Goal: Information Seeking & Learning: Learn about a topic

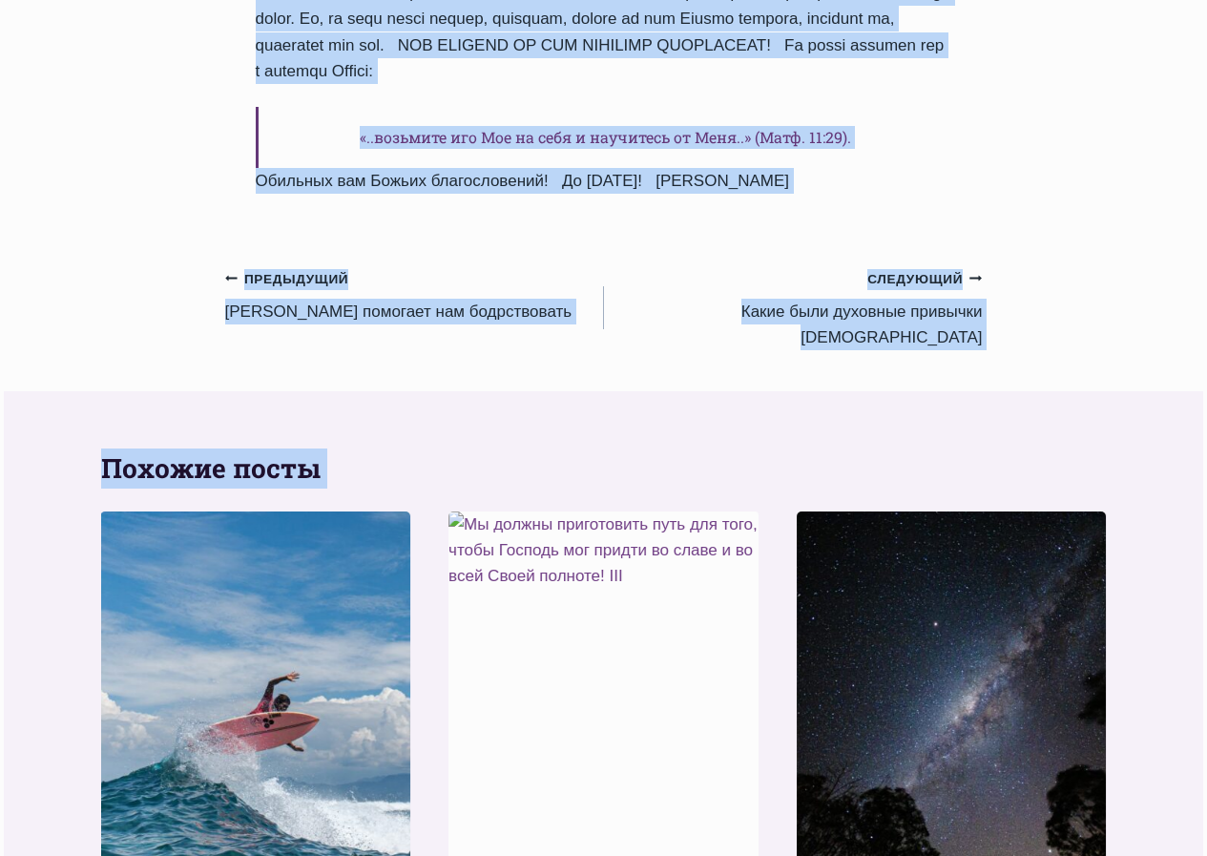
scroll to position [2420, 0]
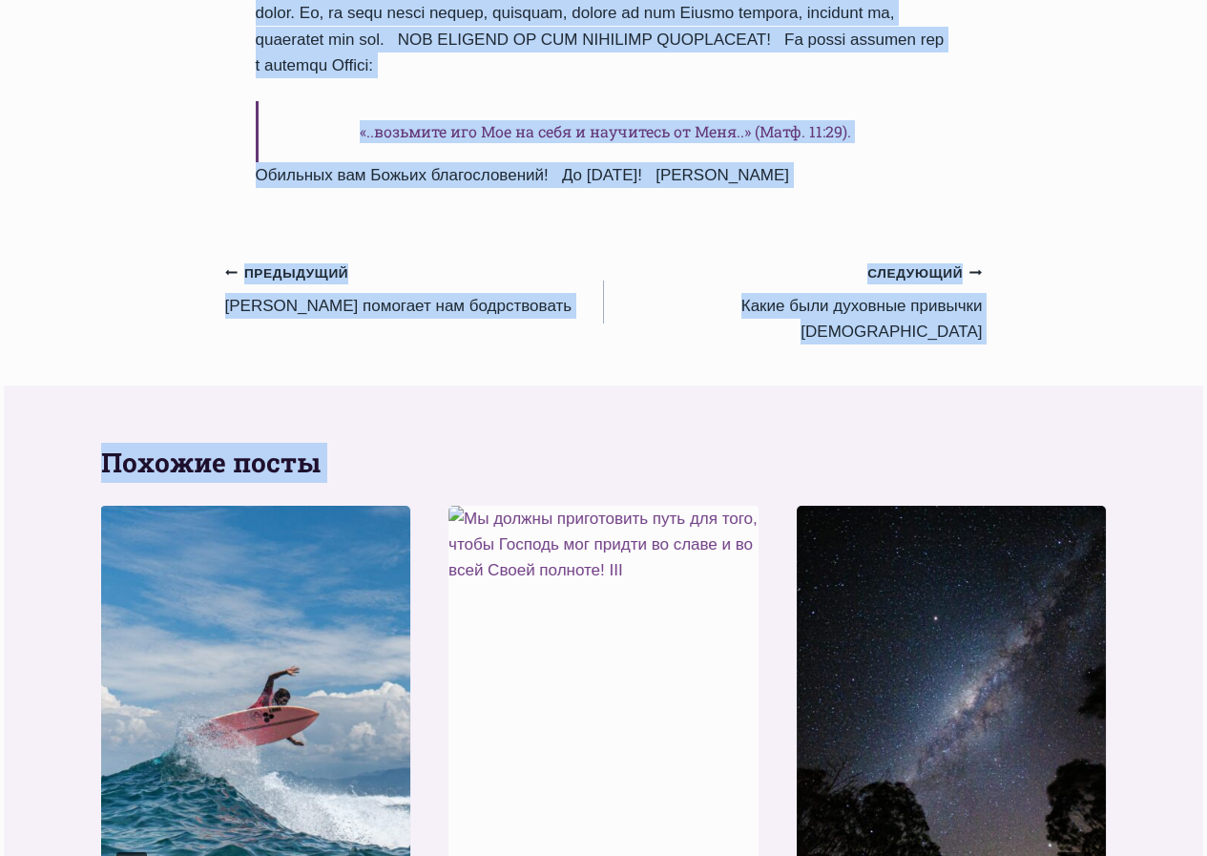
drag, startPoint x: 252, startPoint y: 223, endPoint x: 890, endPoint y: 37, distance: 665.0
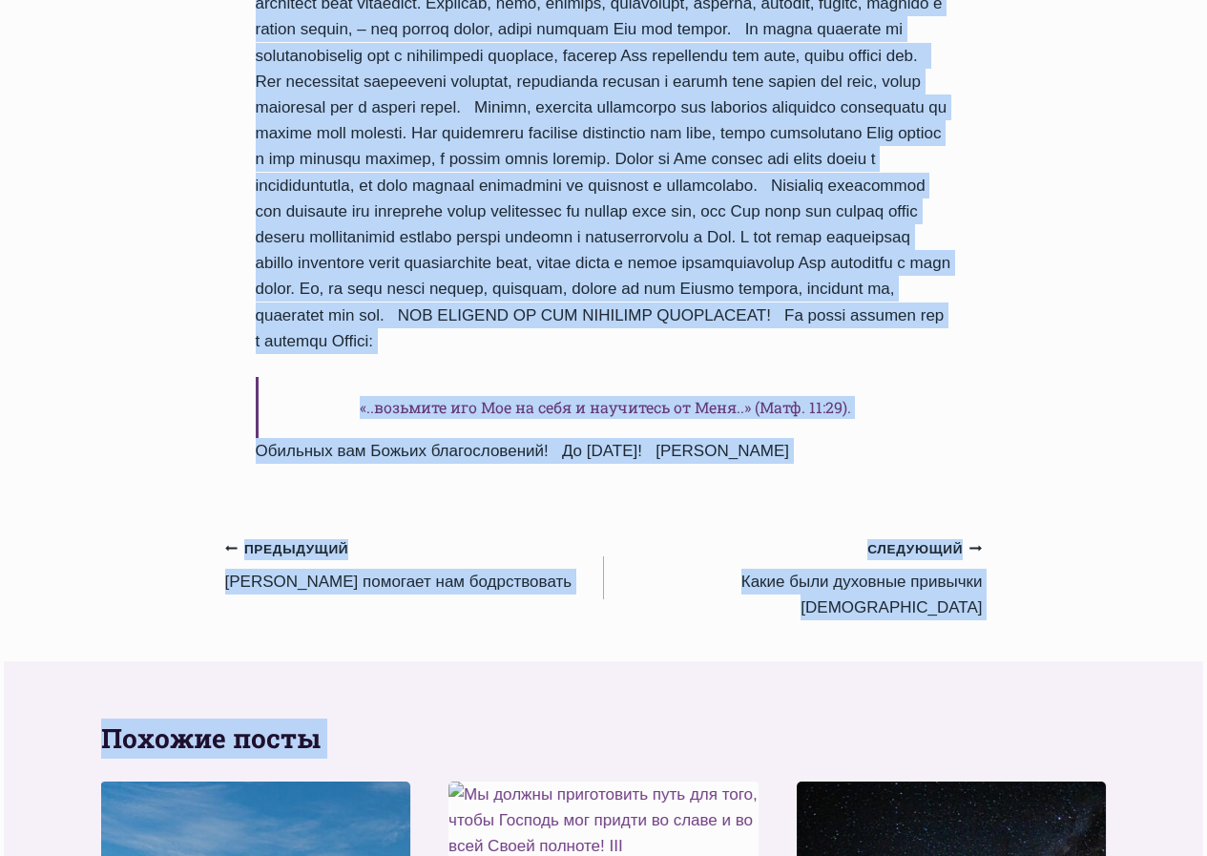
scroll to position [2134, 0]
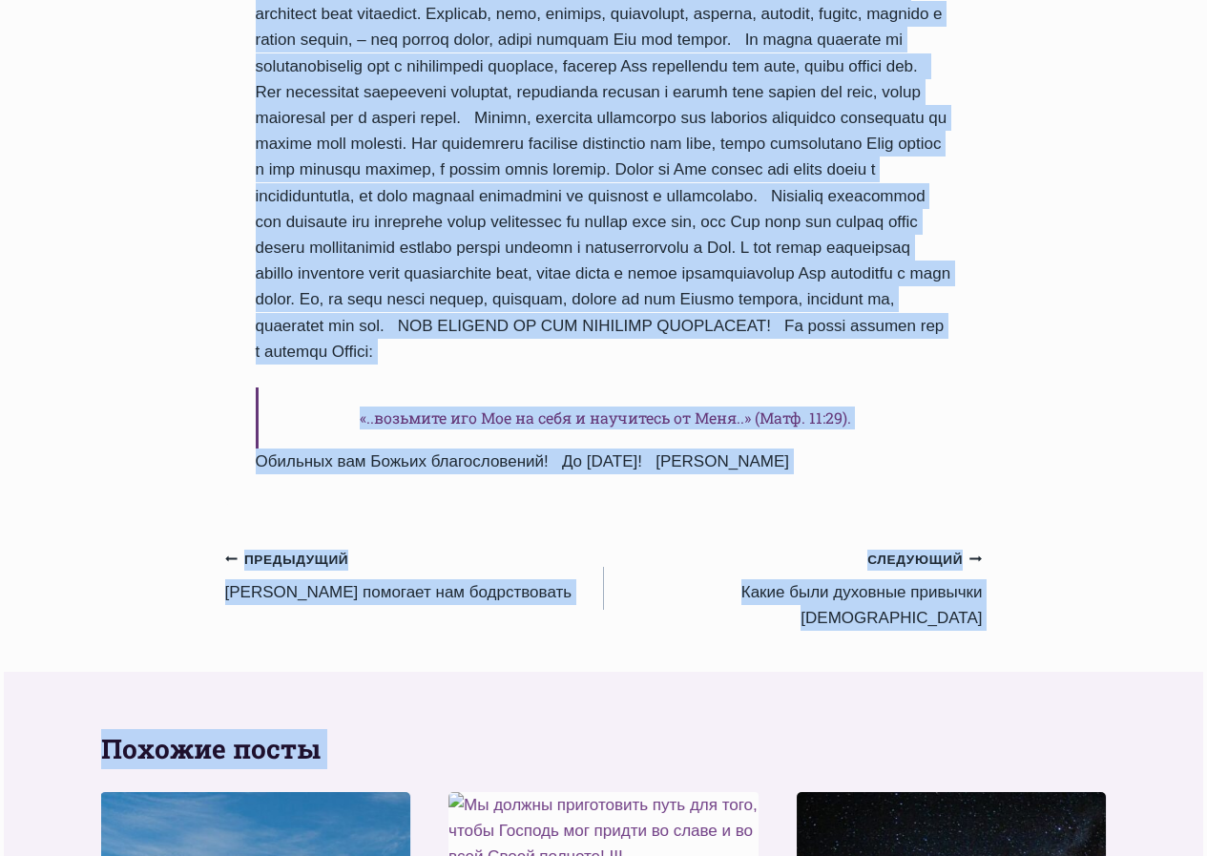
copy div "Что такое духовная дисциплина? Автор Пастор Руфус Аджибойе 2025-Июль-19 2015-Ию…"
click at [290, 550] on small "Предыдущий Предыдущий" at bounding box center [287, 560] width 124 height 21
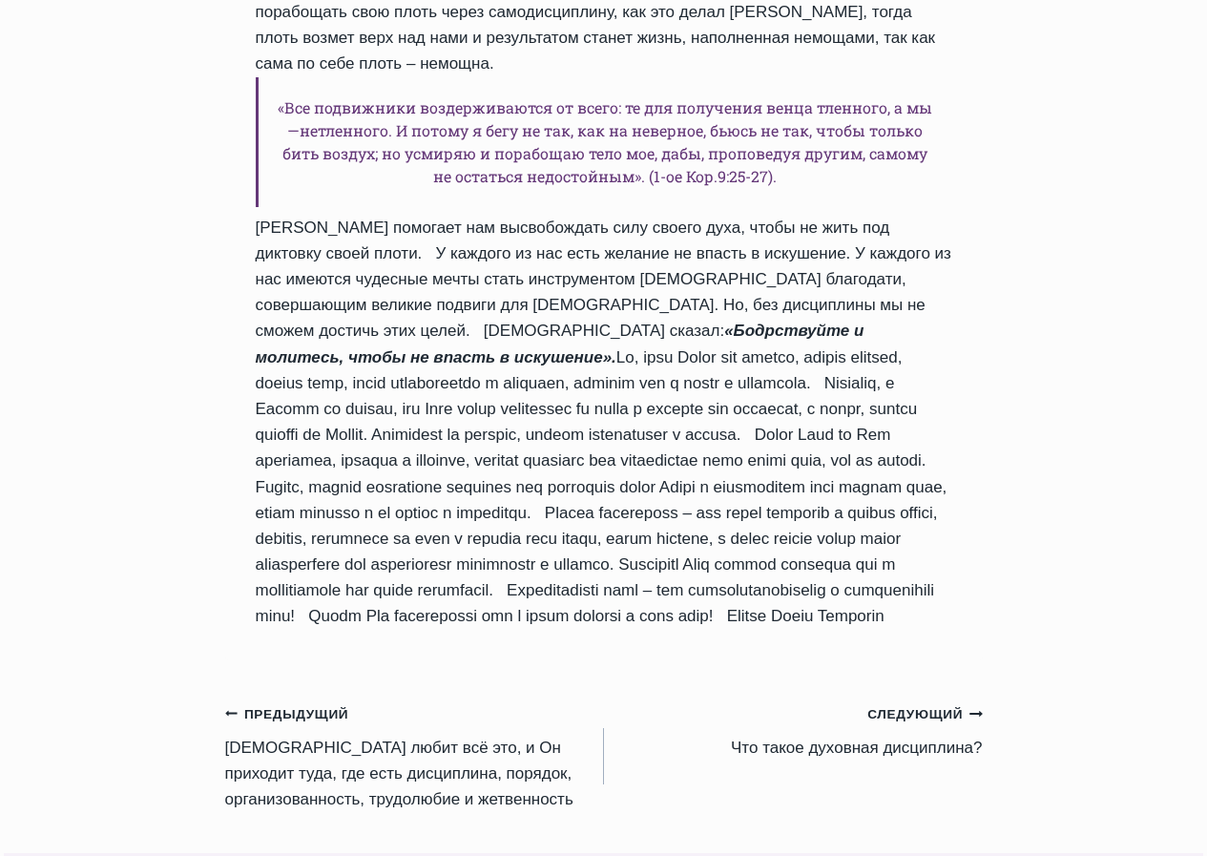
scroll to position [1622, 0]
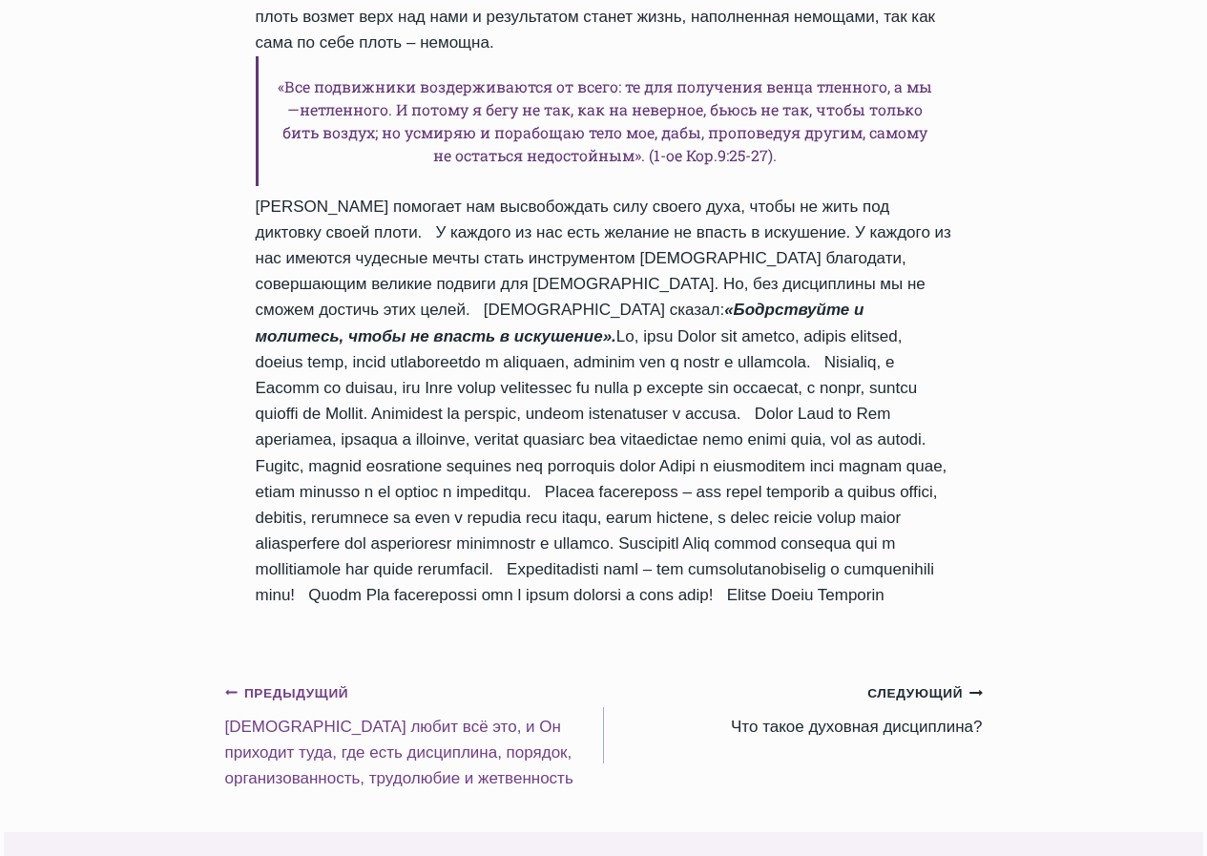
click at [307, 679] on link "Предыдущий Предыдущий Бог любит всё это, и Он приходит туда, где есть дисциплин…" at bounding box center [414, 735] width 379 height 112
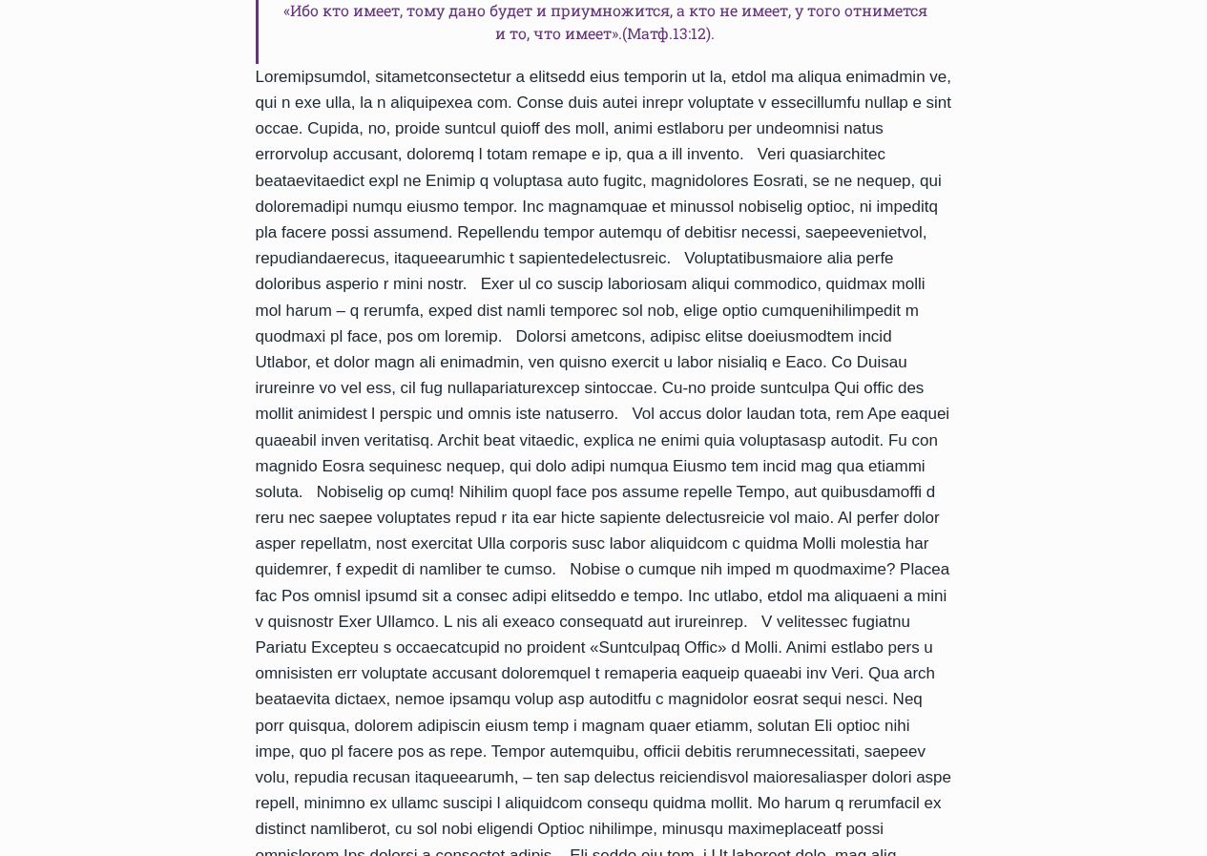
scroll to position [1722, 0]
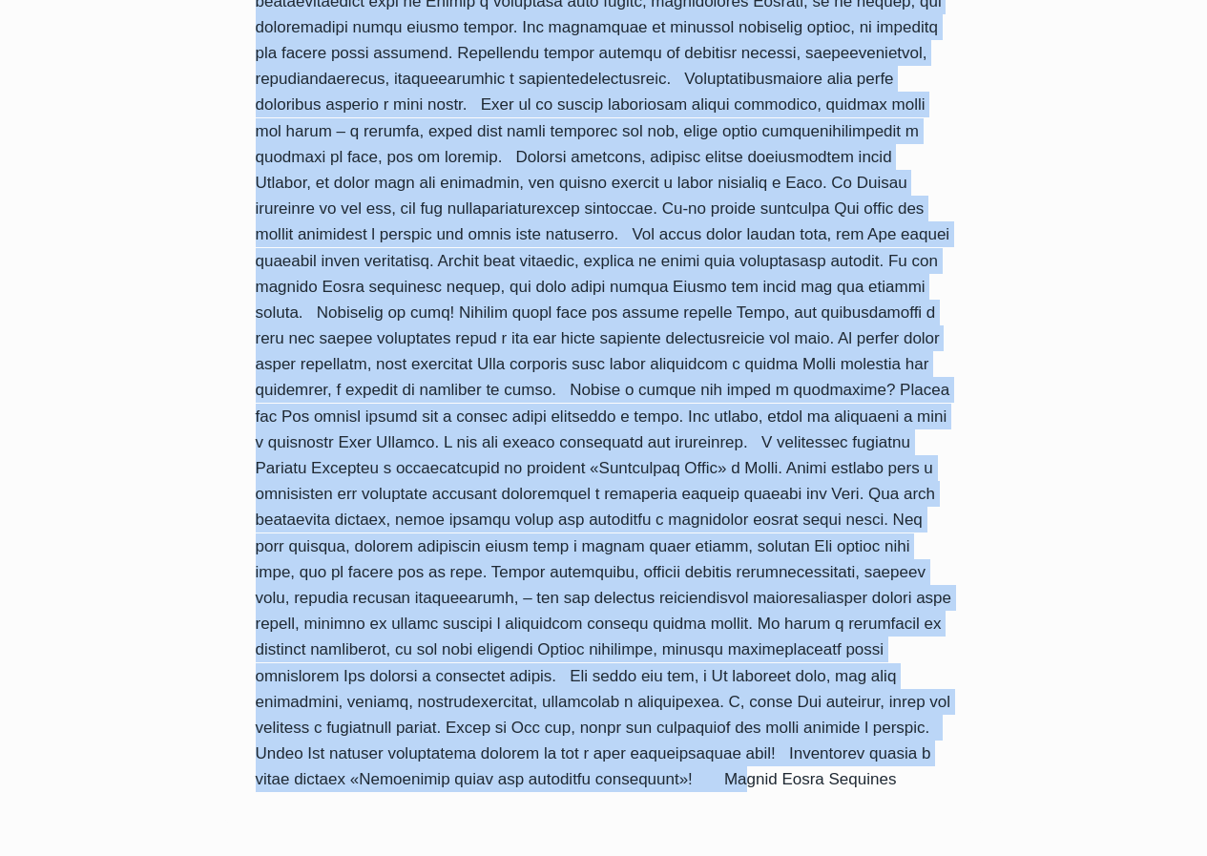
drag, startPoint x: 250, startPoint y: 314, endPoint x: 937, endPoint y: 785, distance: 833.2
copy div "Бог любит всё это, и Он приходит туда, где есть дисциплина, порядок, организова…"
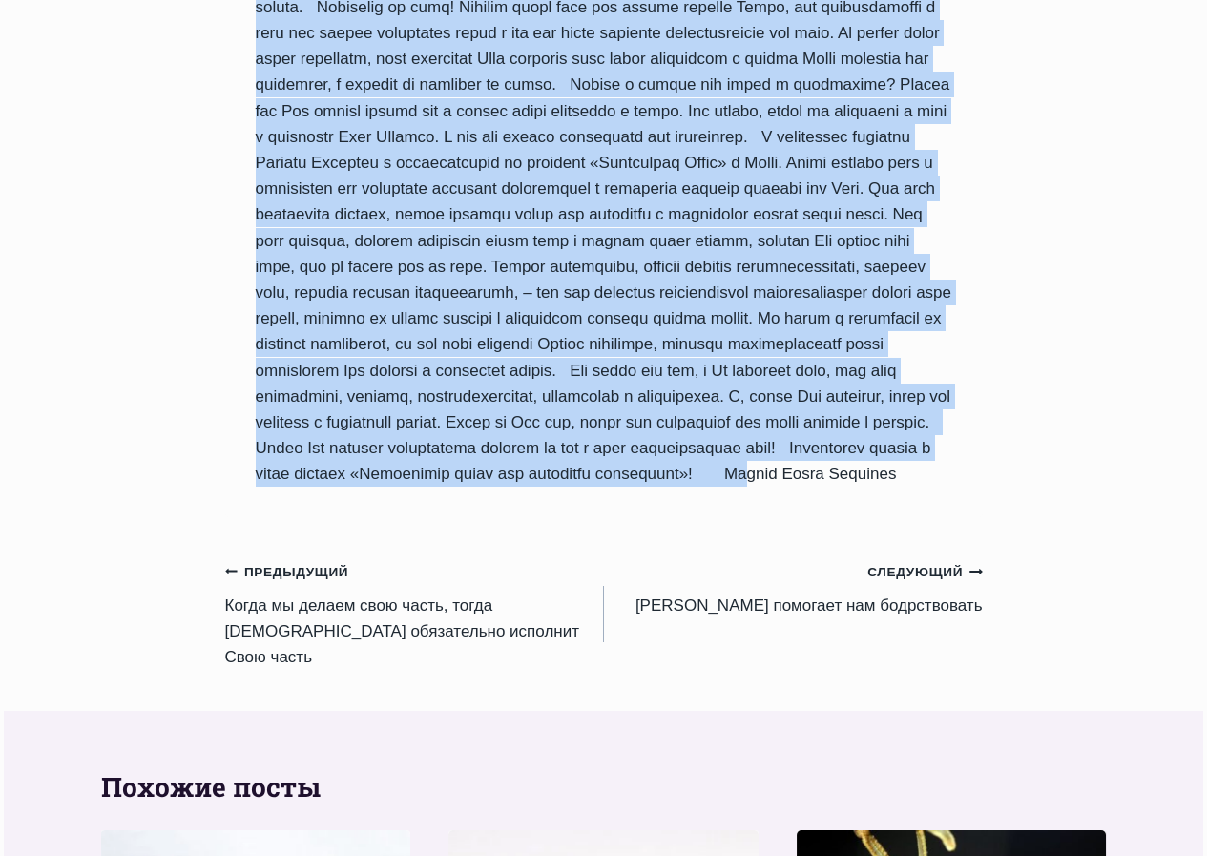
scroll to position [2200, 0]
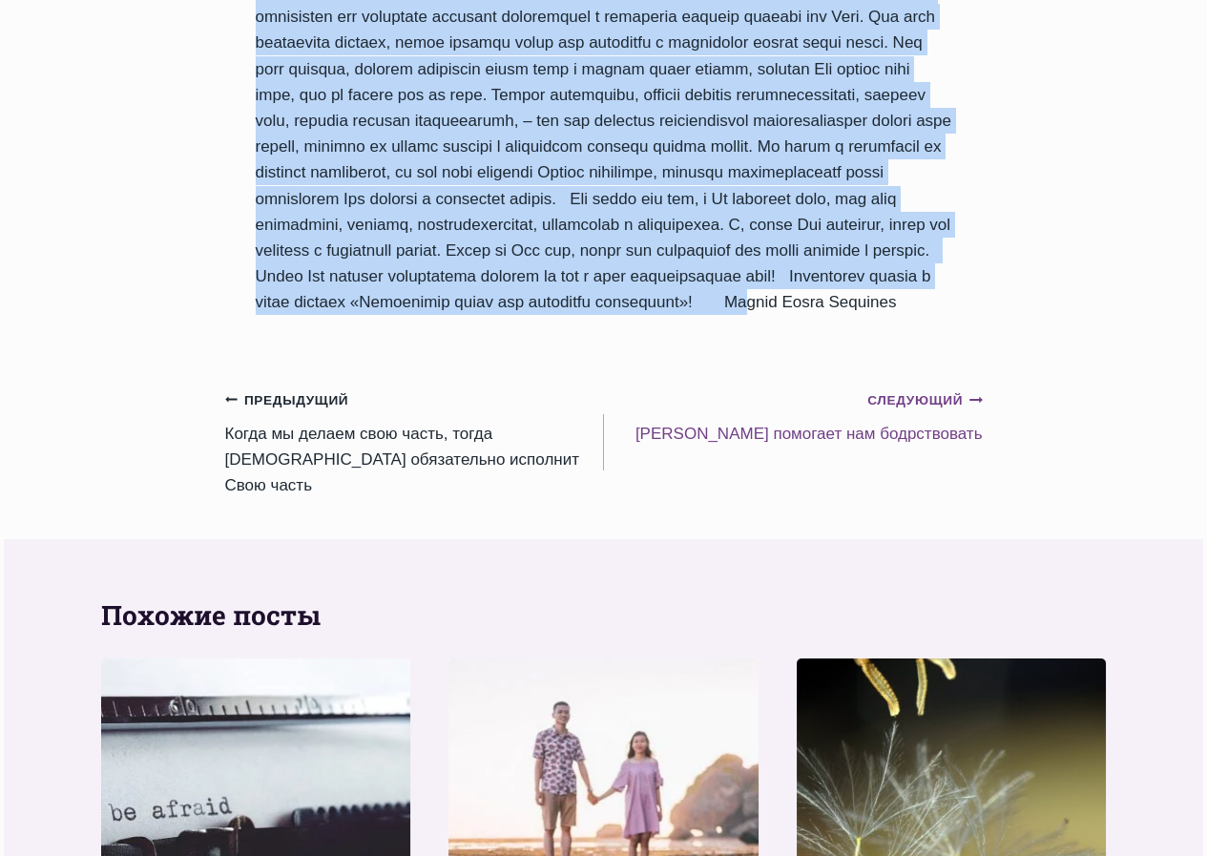
click at [920, 447] on link "Следующий Продолжить Дисциплина помогает нам бодрствовать" at bounding box center [793, 416] width 379 height 60
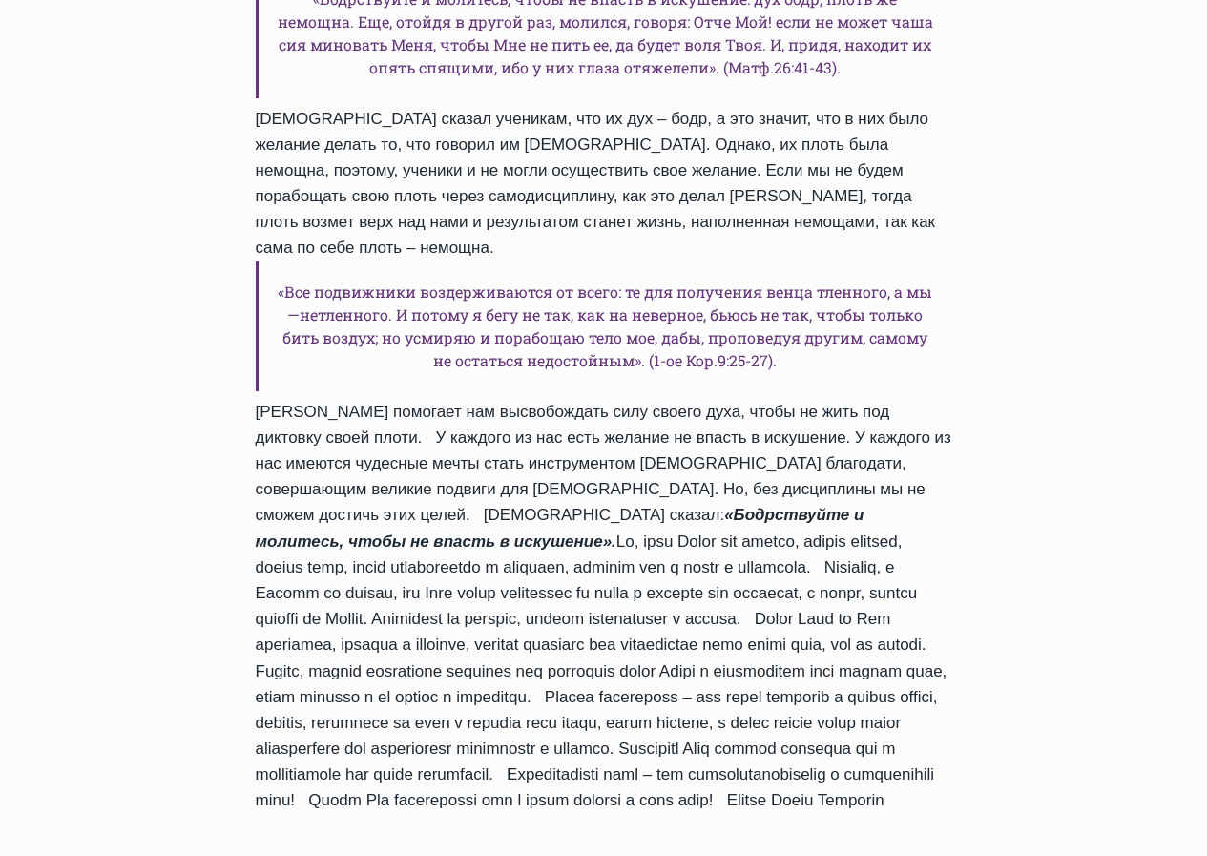
scroll to position [1718, 0]
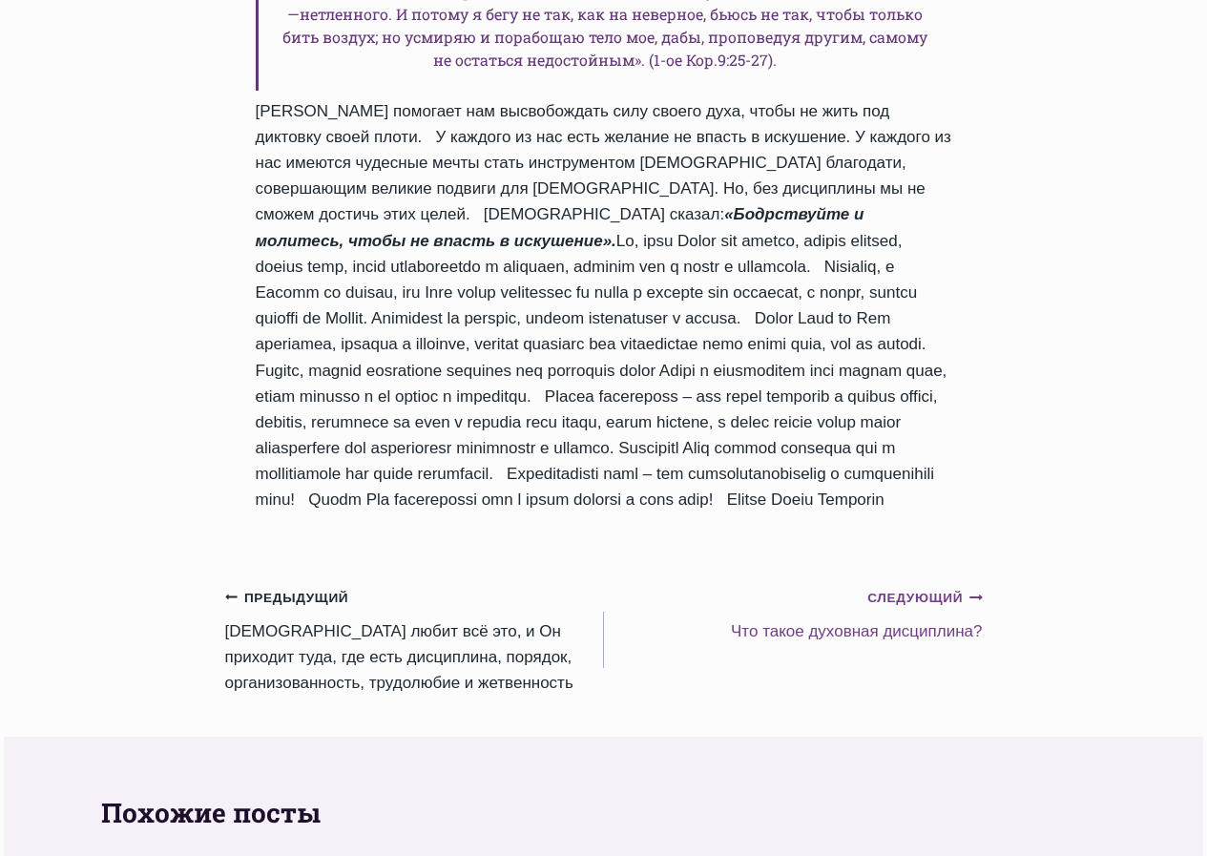
click at [856, 584] on link "Следующий Продолжить Что такое духовная дисциплина?" at bounding box center [793, 614] width 379 height 60
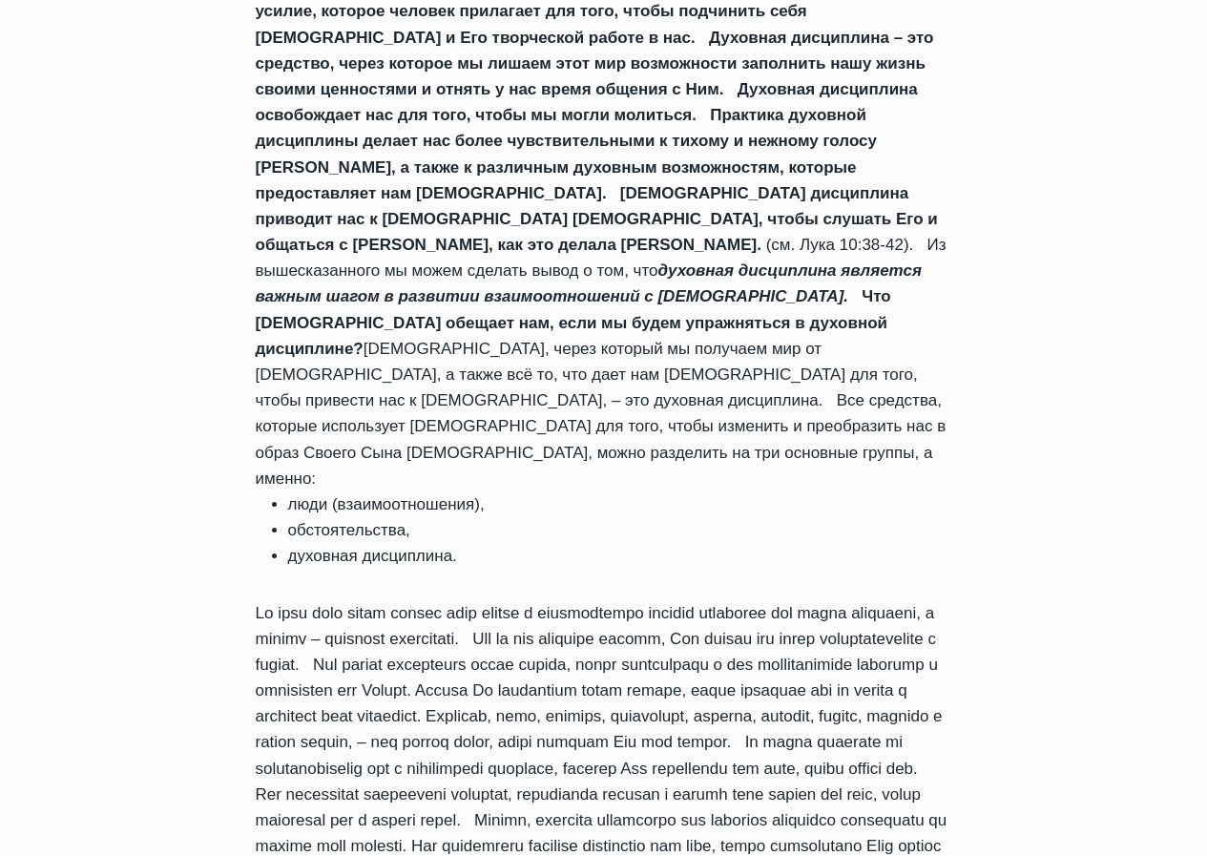
scroll to position [2004, 0]
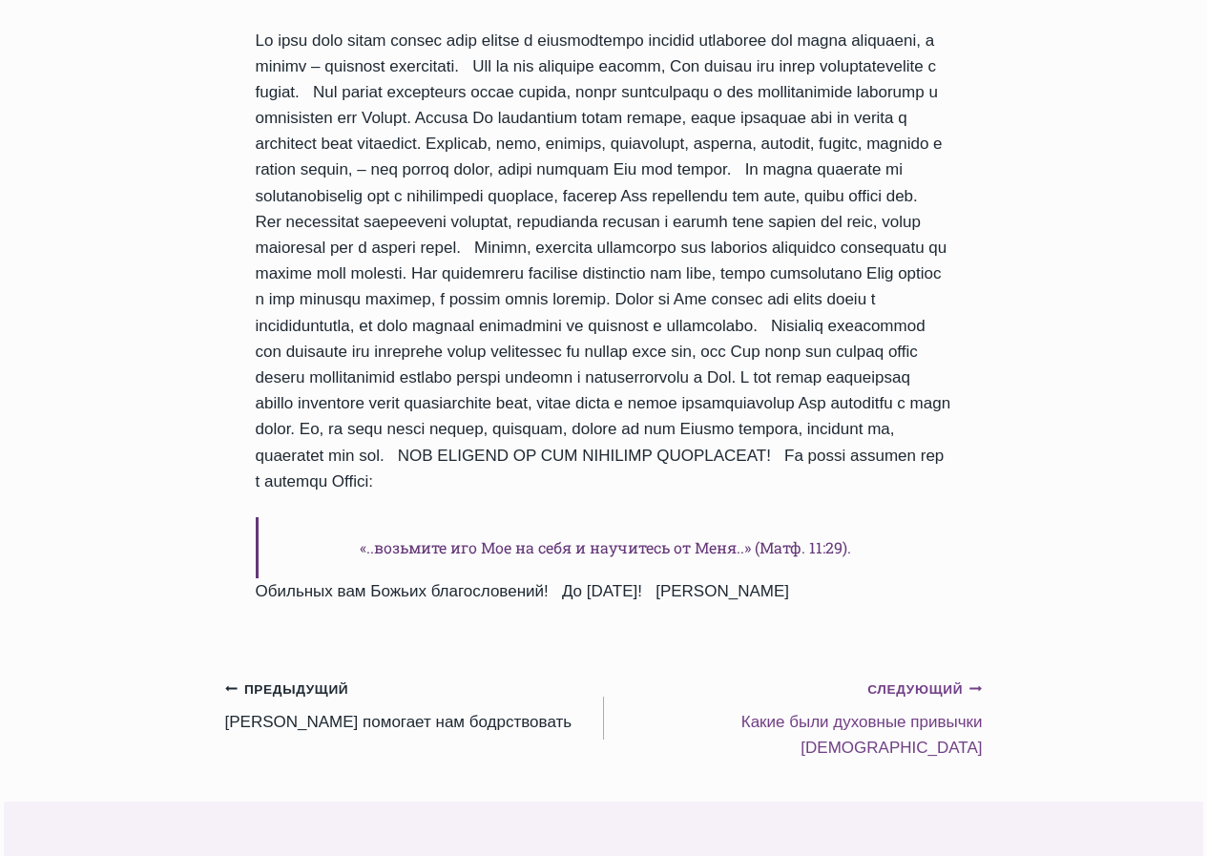
click at [871, 676] on link "Следующий Продолжить Какие были духовные привычки [DEMOGRAPHIC_DATA]" at bounding box center [793, 719] width 379 height 86
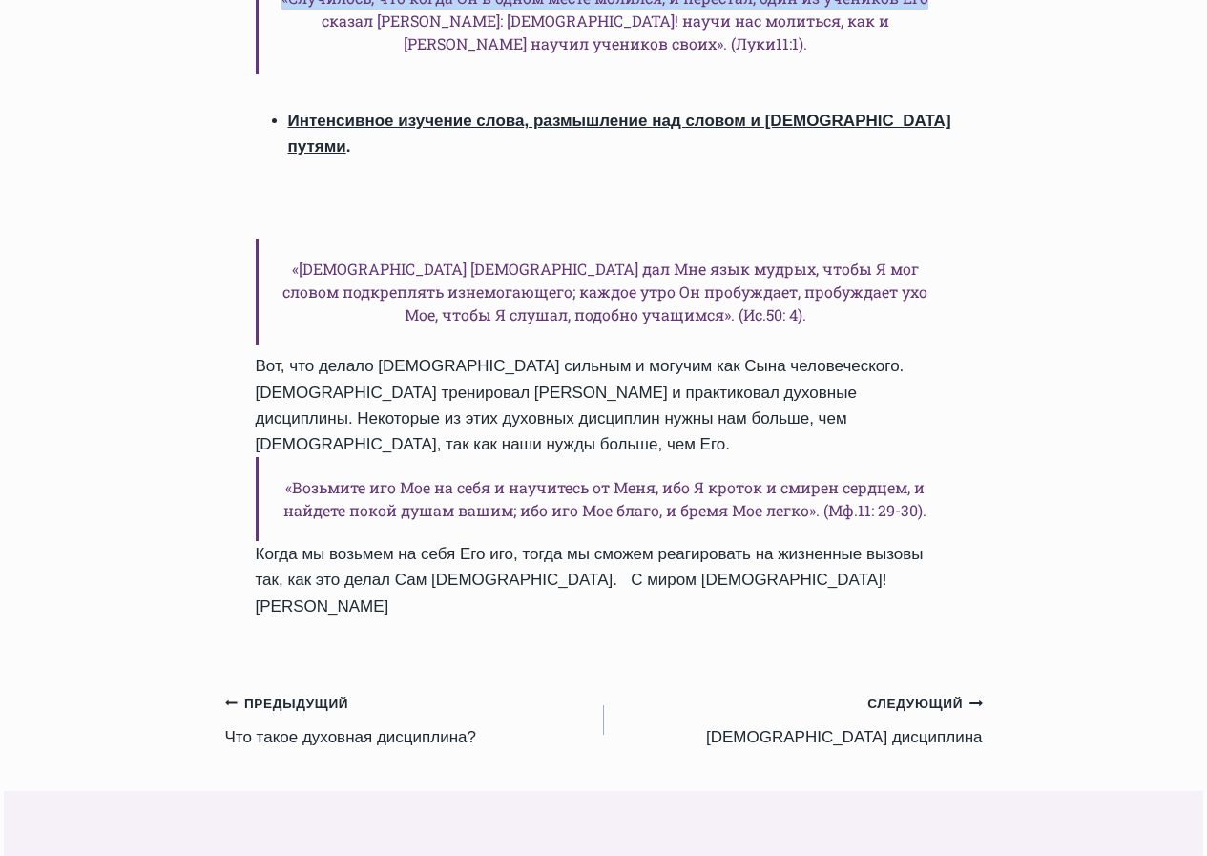
scroll to position [2868, 0]
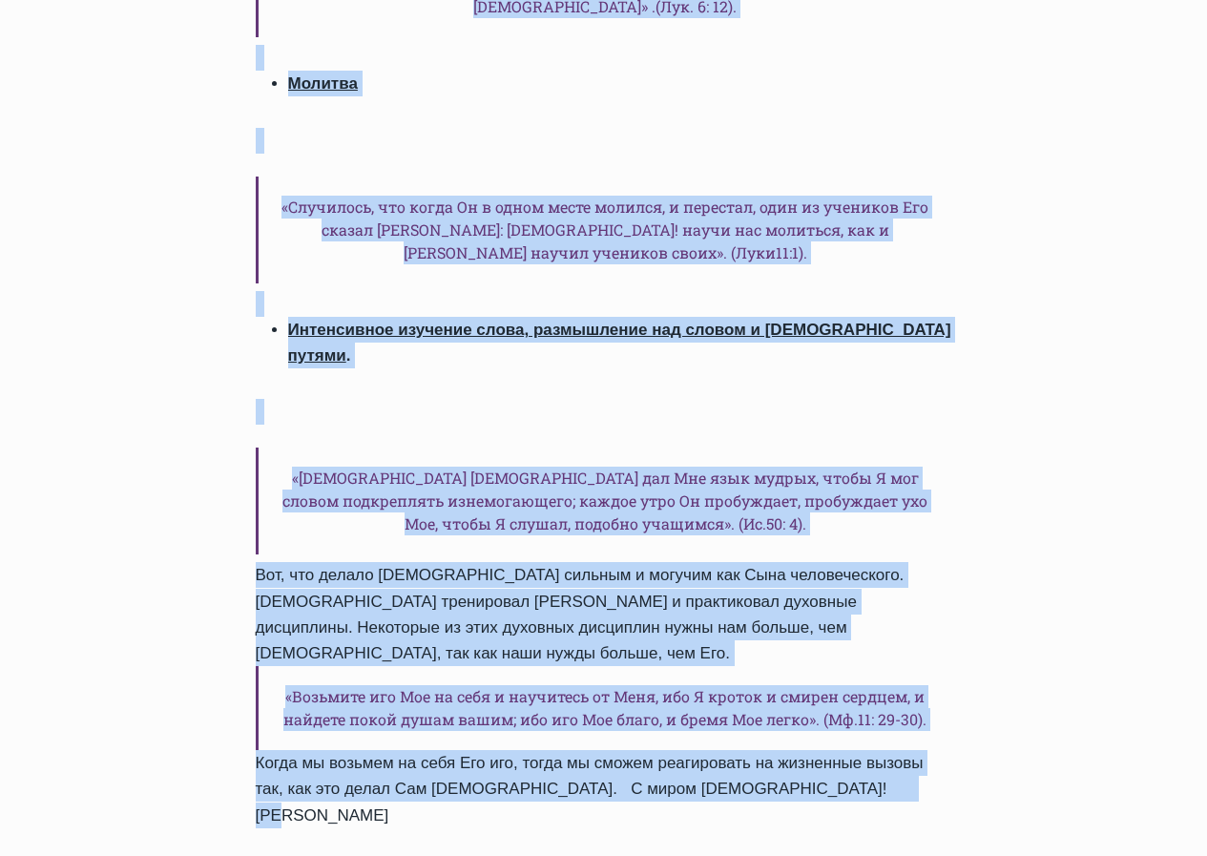
drag, startPoint x: 246, startPoint y: 615, endPoint x: 1025, endPoint y: 644, distance: 779.2
copy div "Какие были духовные привычки Иисуса Автор Пастор Руфус Аджибойе 2025-Июль-20 20…"
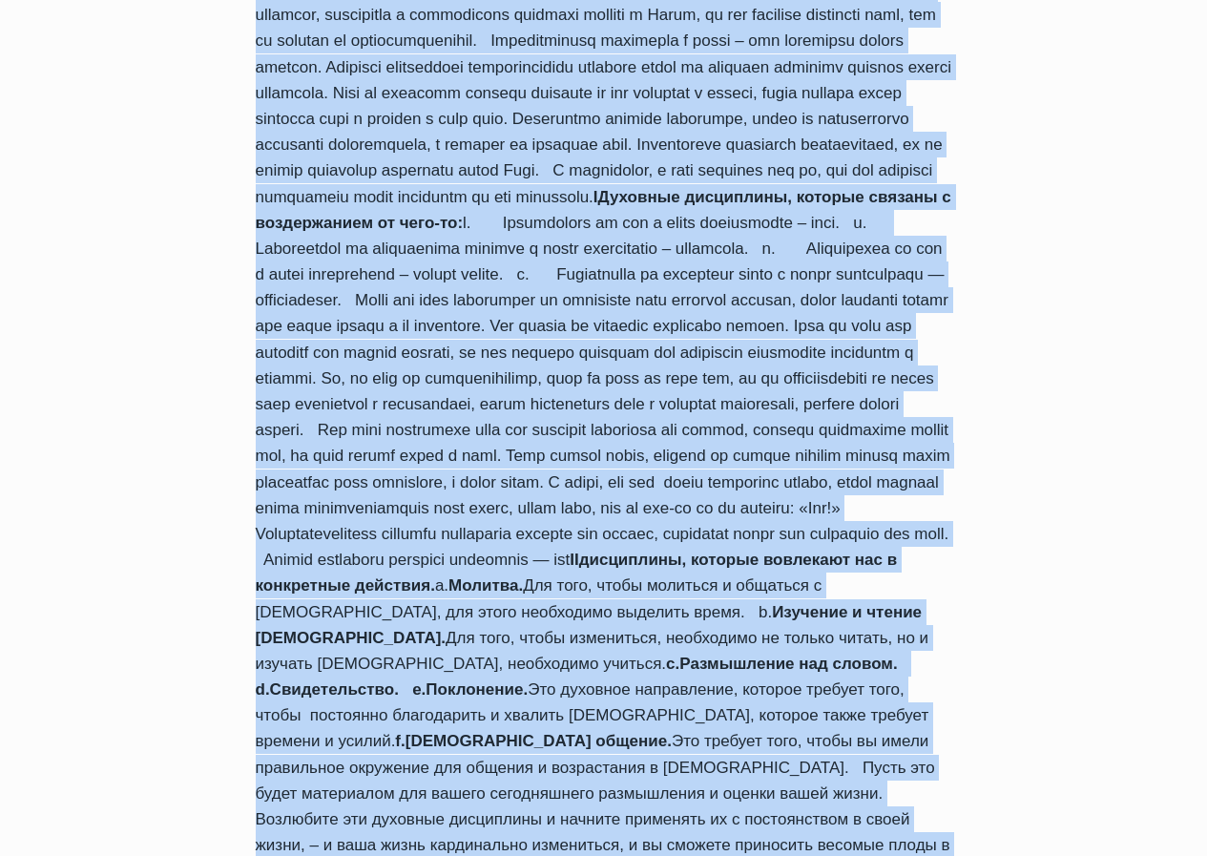
scroll to position [1707, 0]
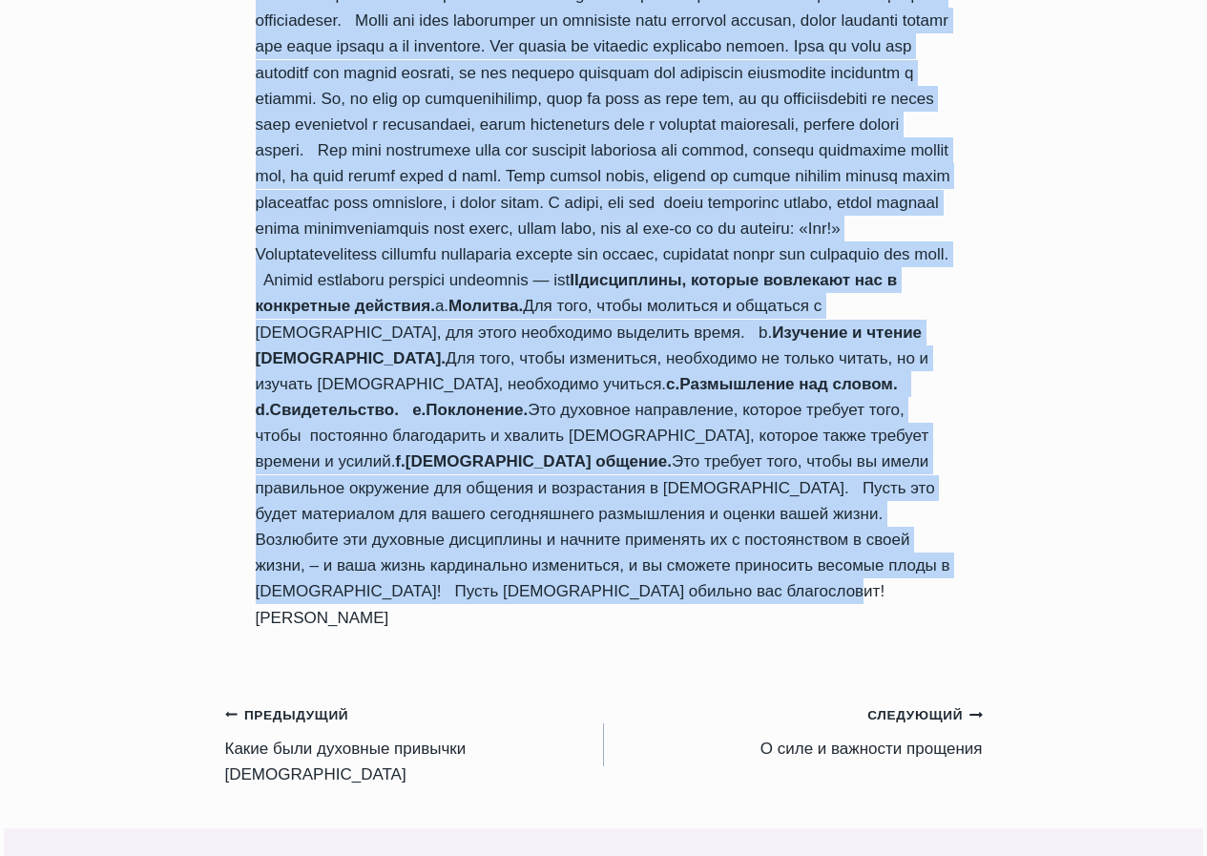
drag, startPoint x: 240, startPoint y: 207, endPoint x: 961, endPoint y: 556, distance: 800.6
copy div "Духовная дисциплина Автор Пастор Руфус Аджибойе 2025-Июль-21 2013-Июнь-30 Время…"
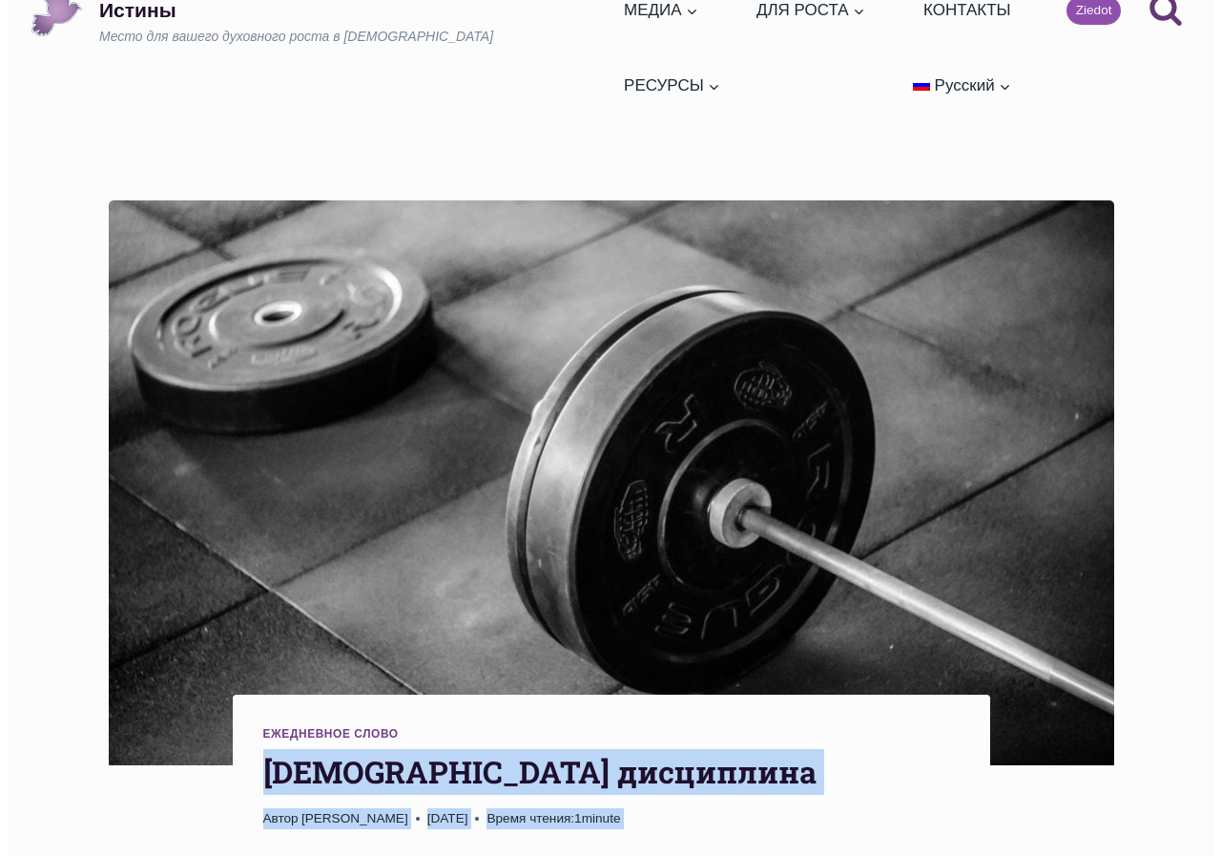
scroll to position [0, 0]
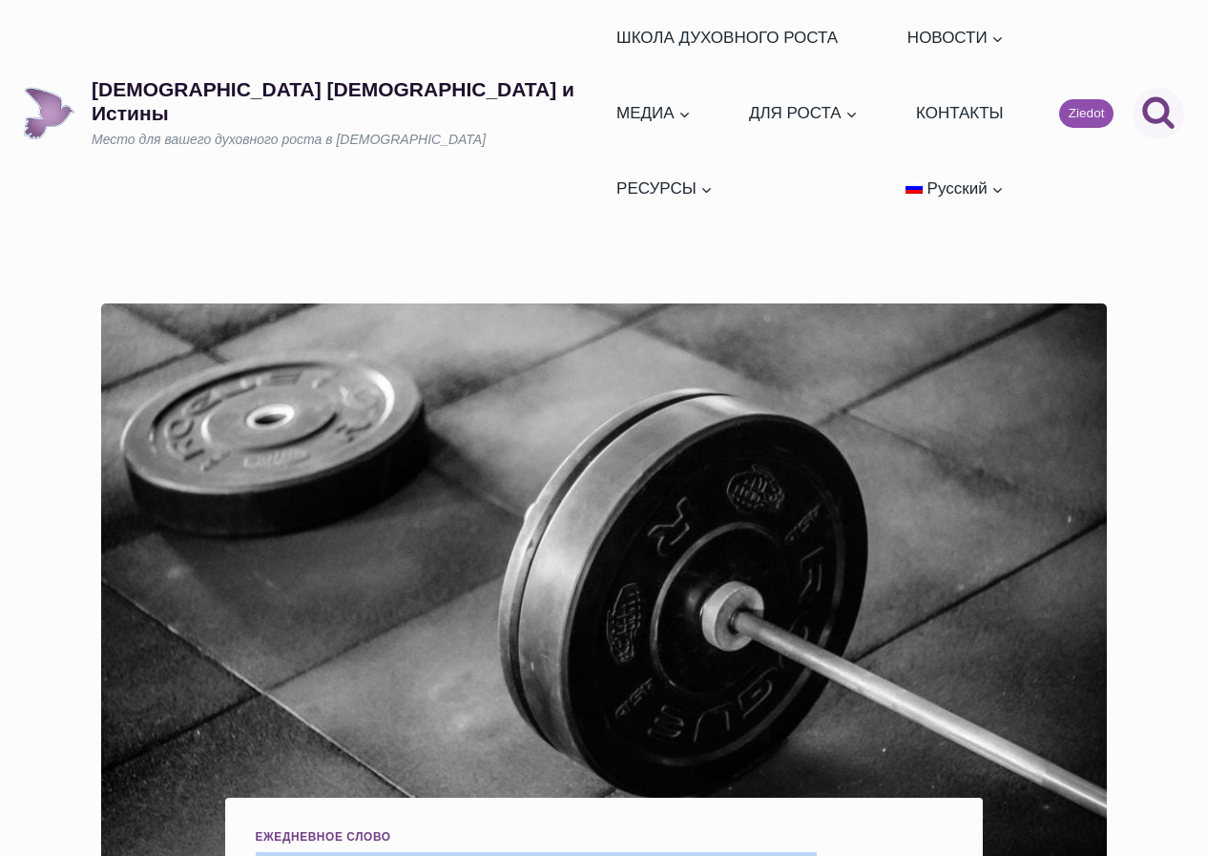
click at [1157, 94] on icon "Поиск" at bounding box center [1158, 111] width 34 height 34
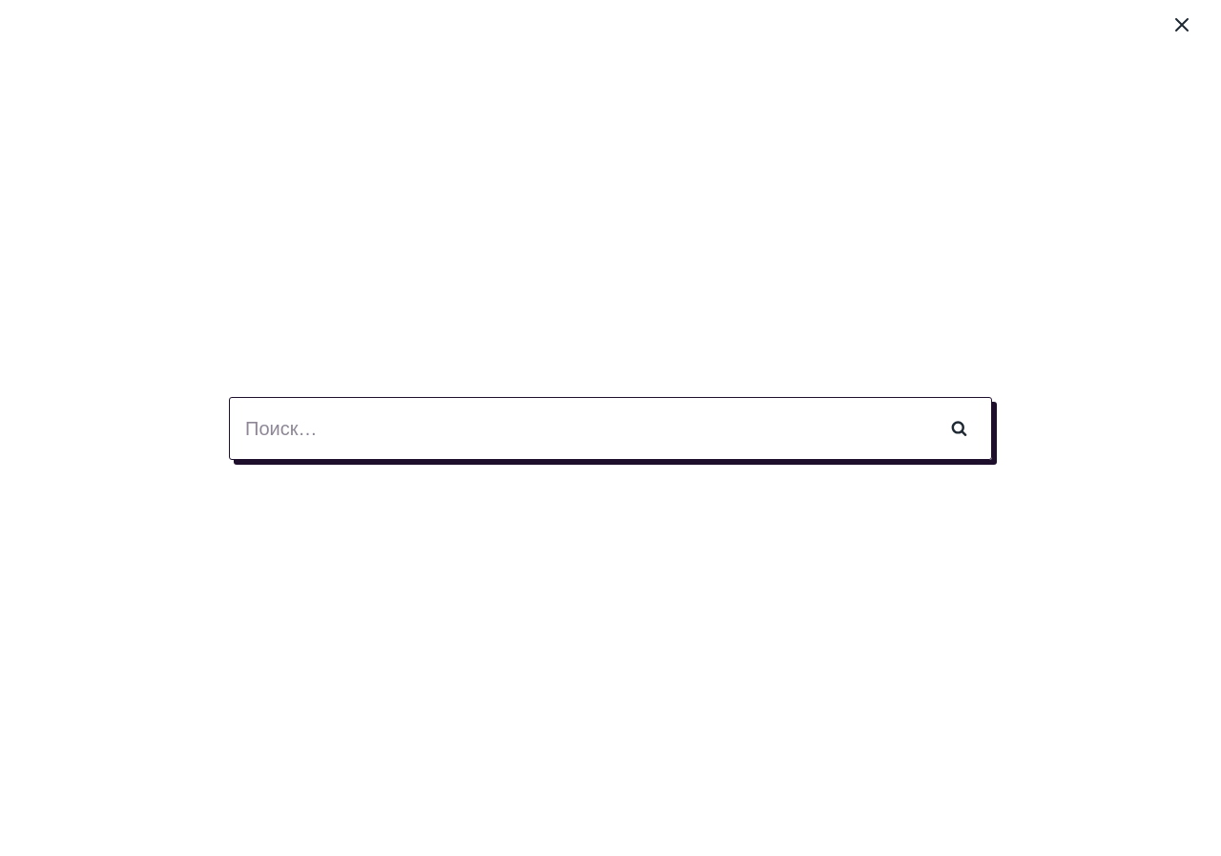
click at [704, 419] on input "Найти:" at bounding box center [610, 428] width 763 height 63
type input "дисциплина ума"
click at [926, 397] on input "Поиск" at bounding box center [959, 428] width 67 height 63
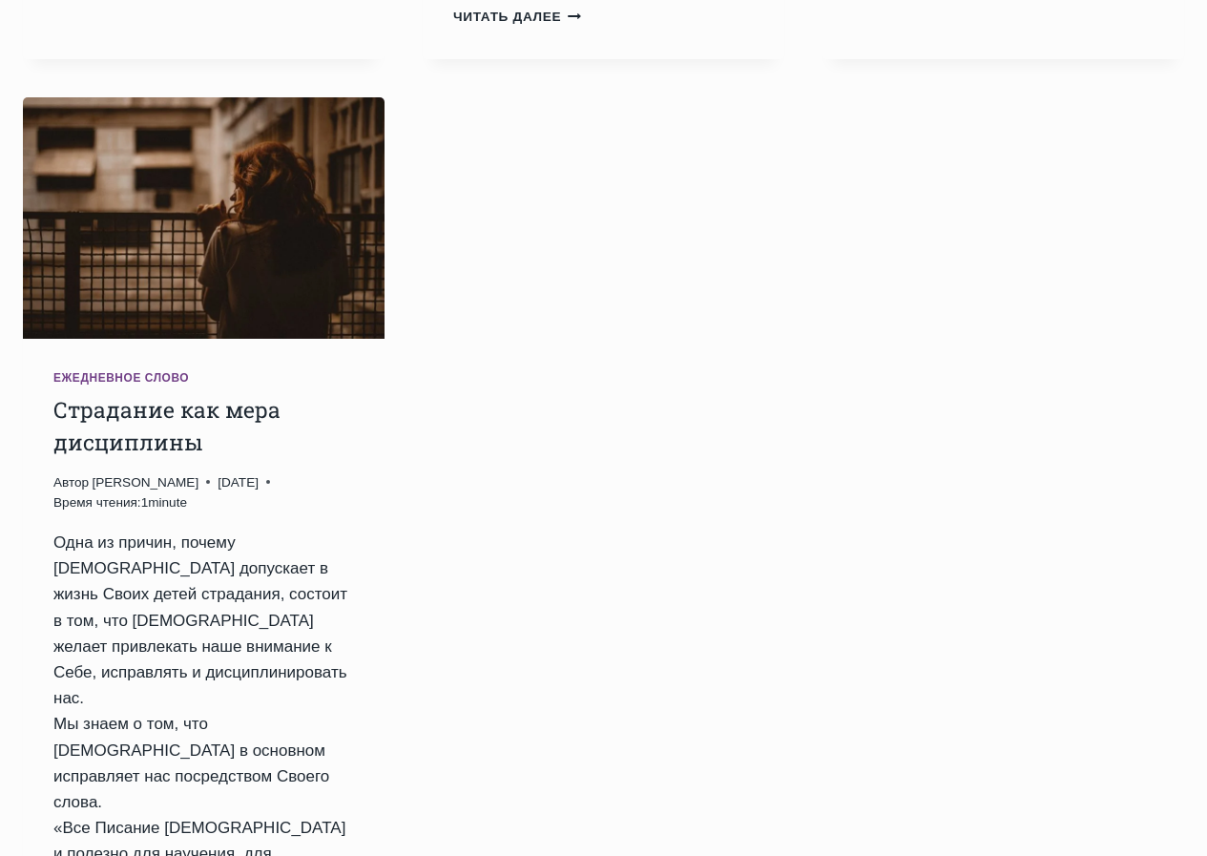
scroll to position [3860, 0]
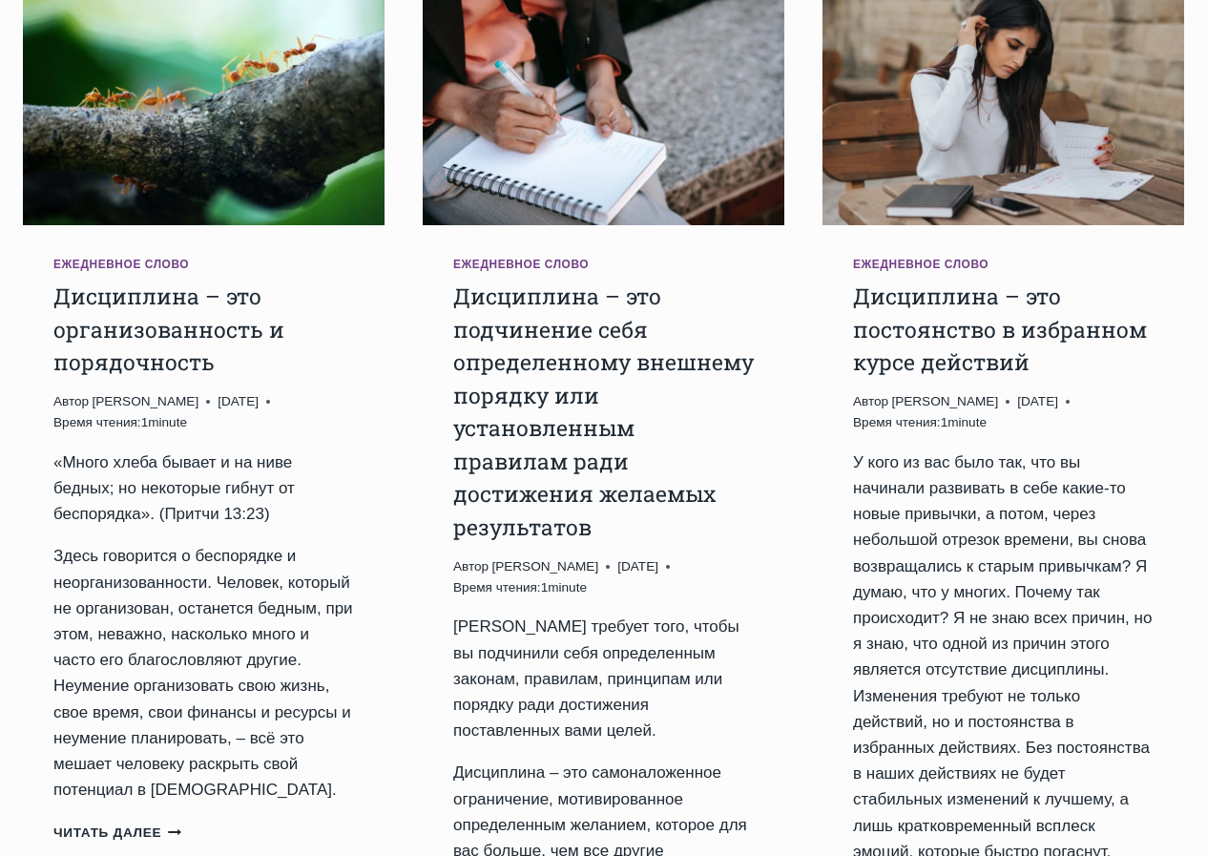
scroll to position [1568, 0]
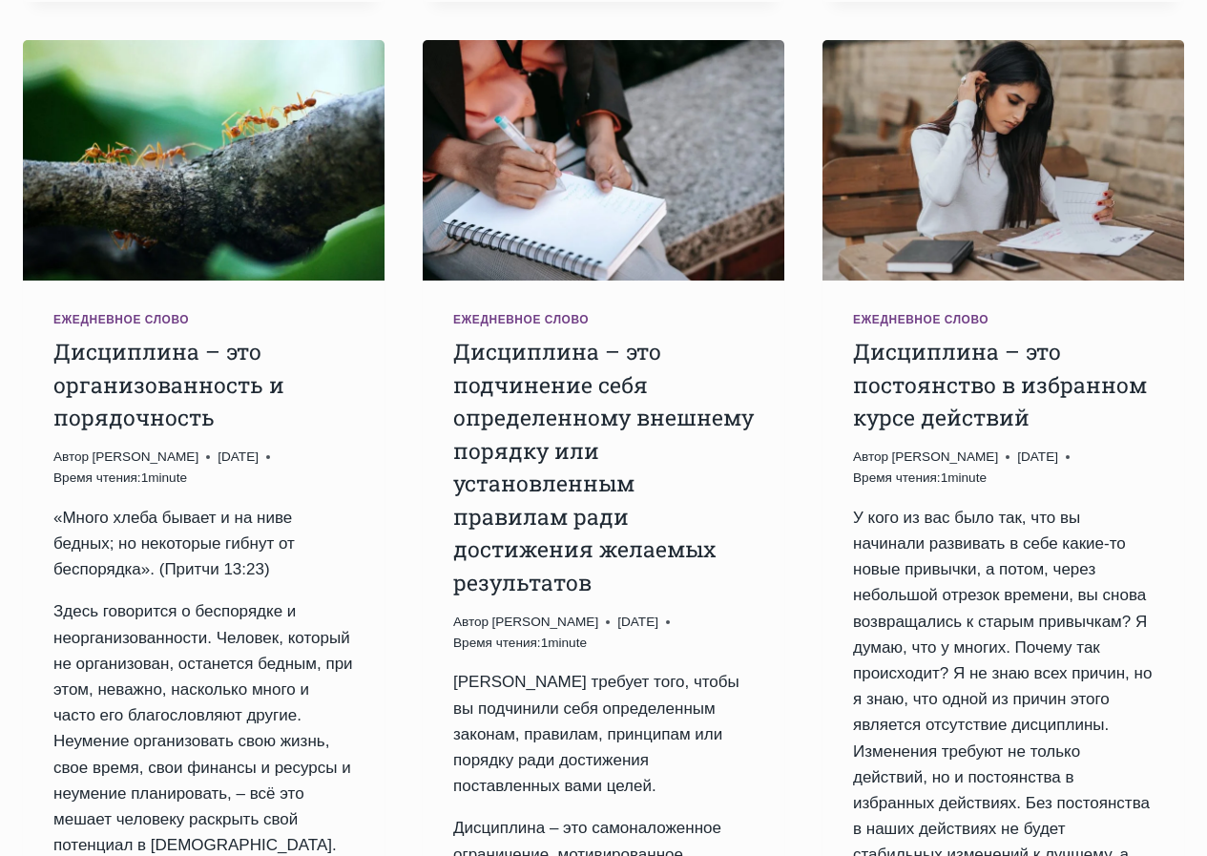
click at [607, 335] on h2 "Дисциплина – это подчинение себя определенному внешнему порядку или установленн…" at bounding box center [603, 466] width 301 height 263
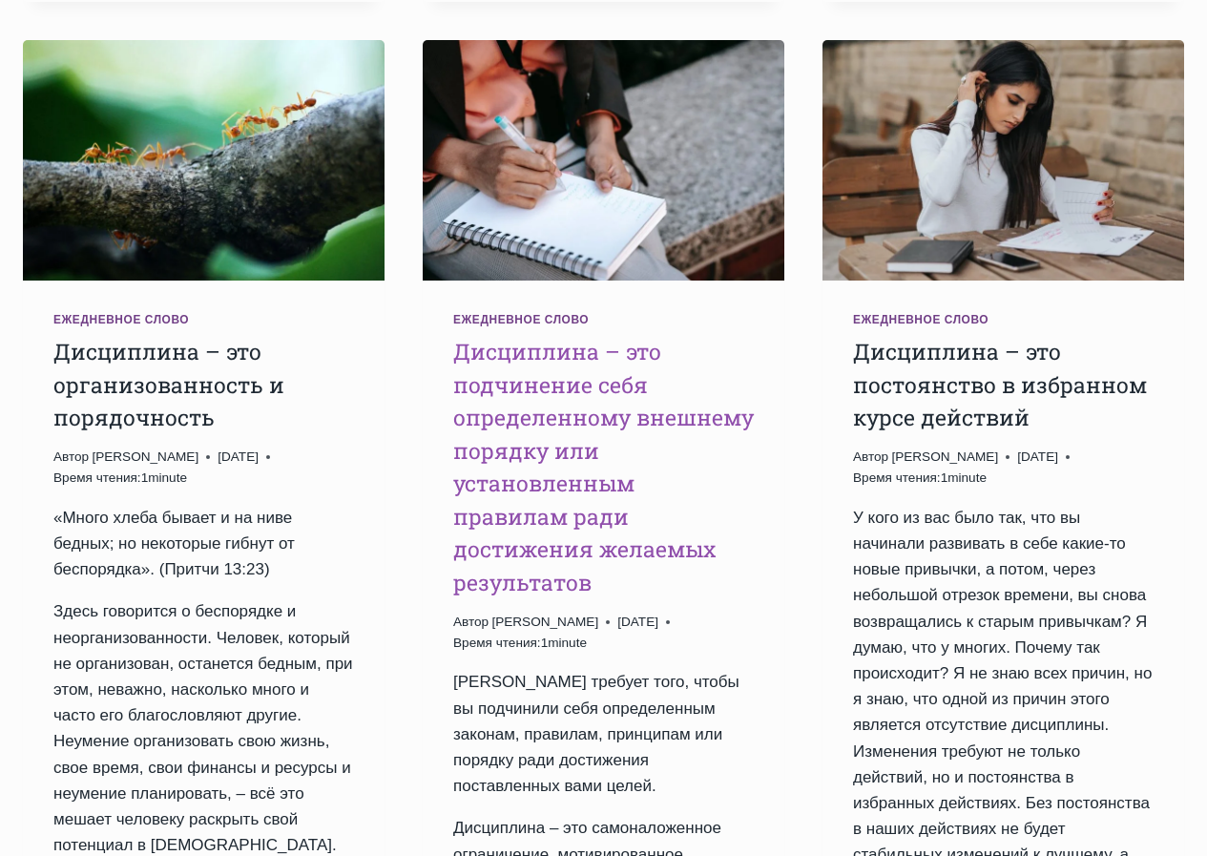
click at [538, 337] on link "Дисциплина – это подчинение себя определенному внешнему порядку или установленн…" at bounding box center [603, 467] width 301 height 260
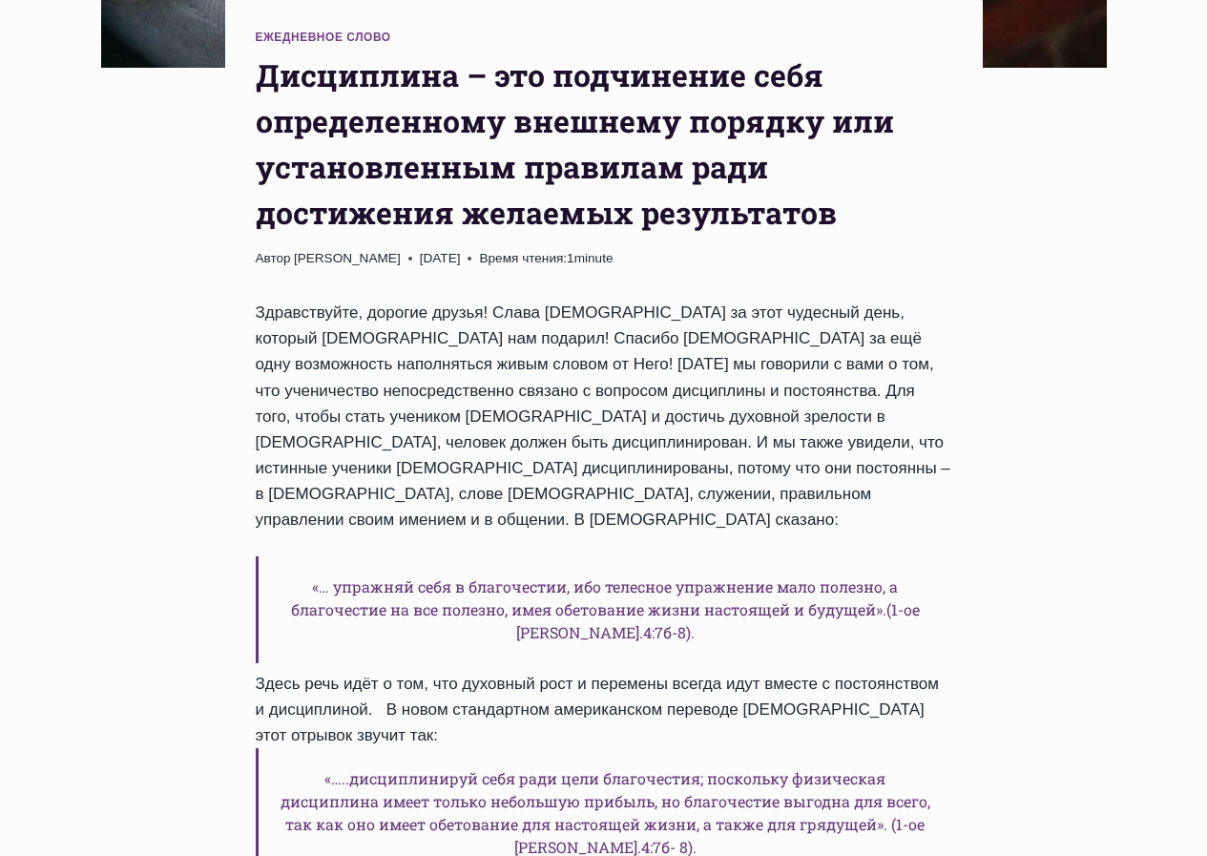
scroll to position [859, 0]
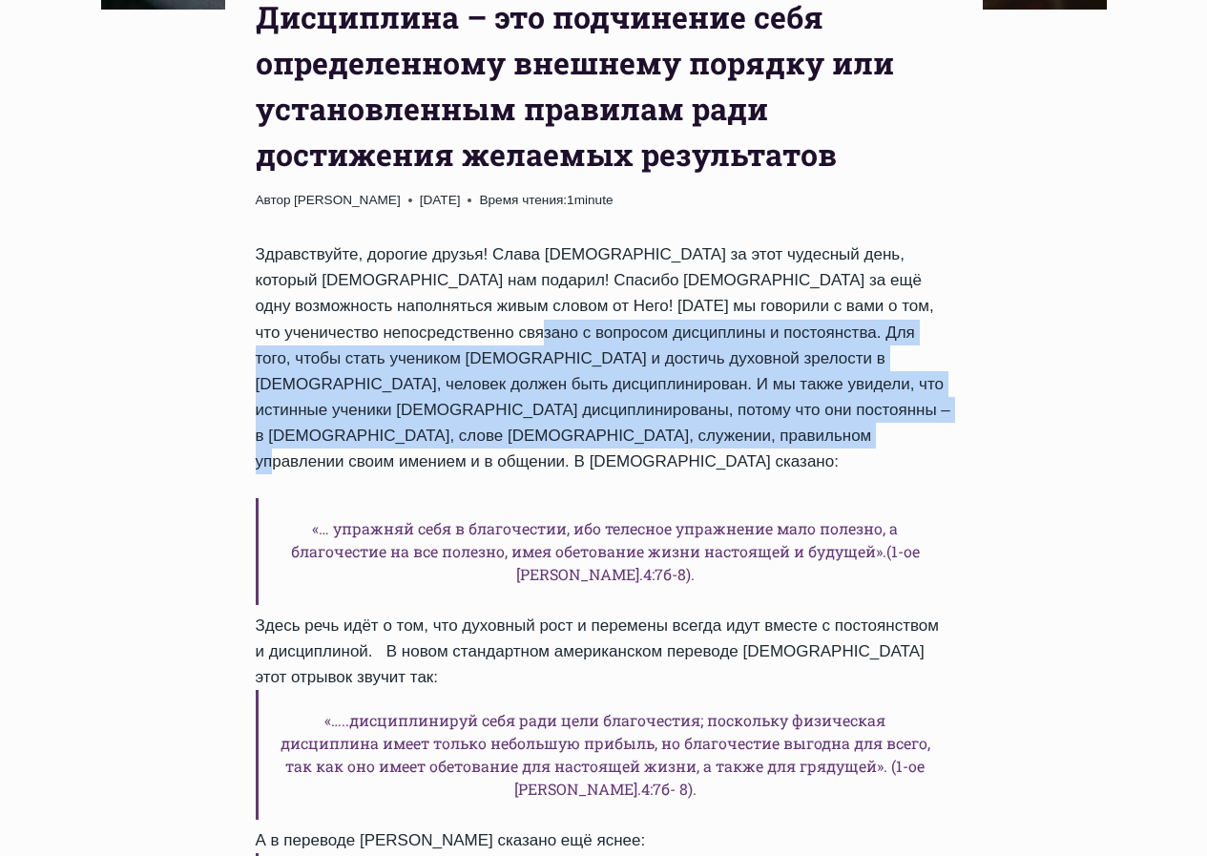
drag, startPoint x: 368, startPoint y: 255, endPoint x: 670, endPoint y: 328, distance: 310.4
copy div "Для того, чтобы стать учеником Христа и достичь духовной зрелости в Боге, челов…"
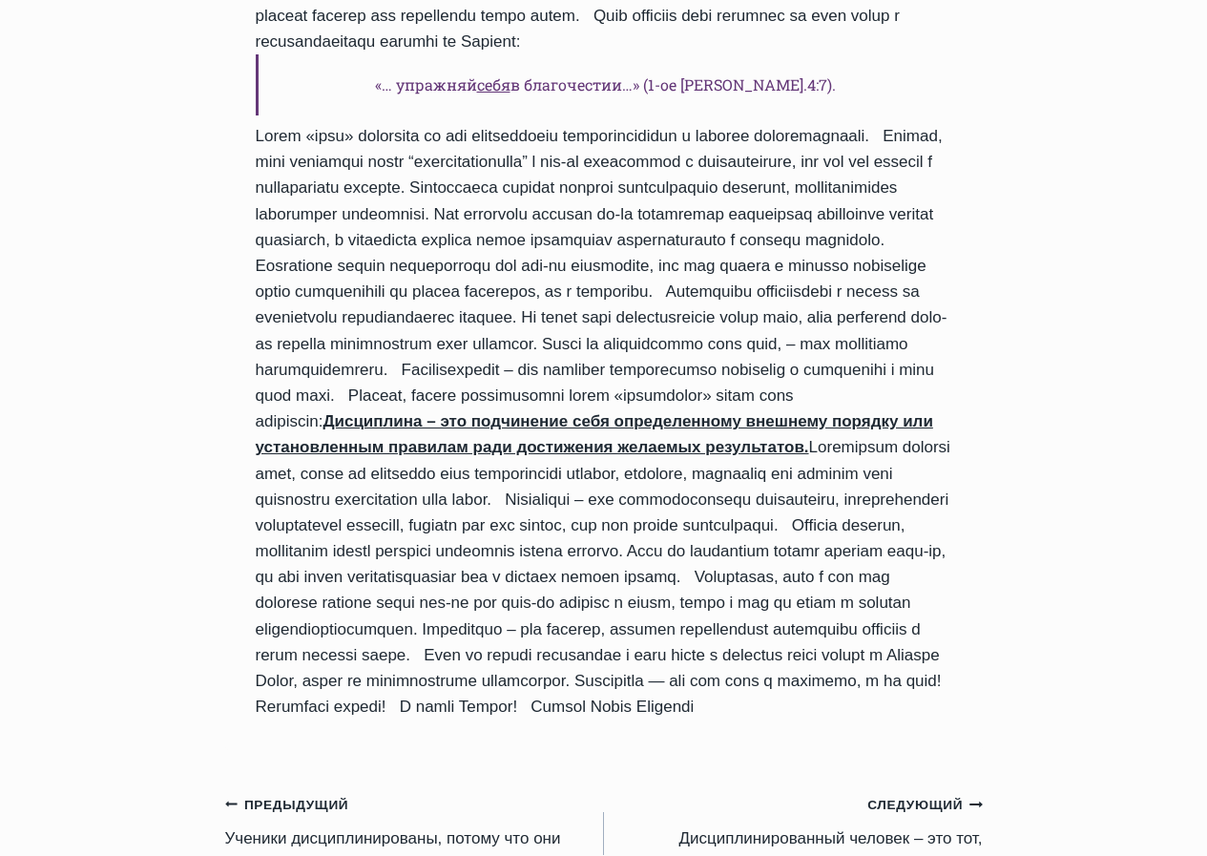
scroll to position [2004, 0]
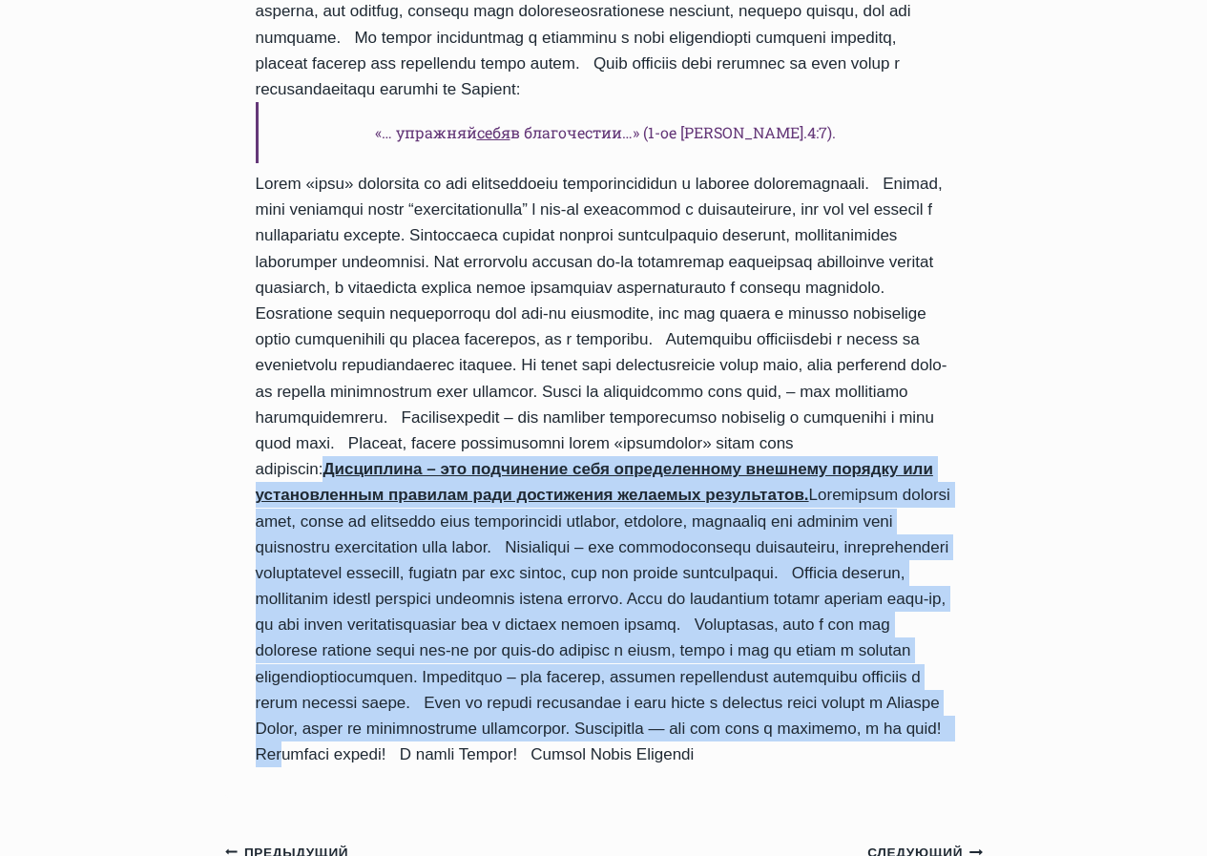
drag, startPoint x: 724, startPoint y: 394, endPoint x: 1025, endPoint y: 697, distance: 426.4
click at [1025, 697] on div "Ежедневное слово Дисциплина – это подчинение себя определенному внешнему порядк…" at bounding box center [603, 63] width 1207 height 3526
copy div "Дисциплина – это подчинение себя определенному внешнему порядку или установленн…"
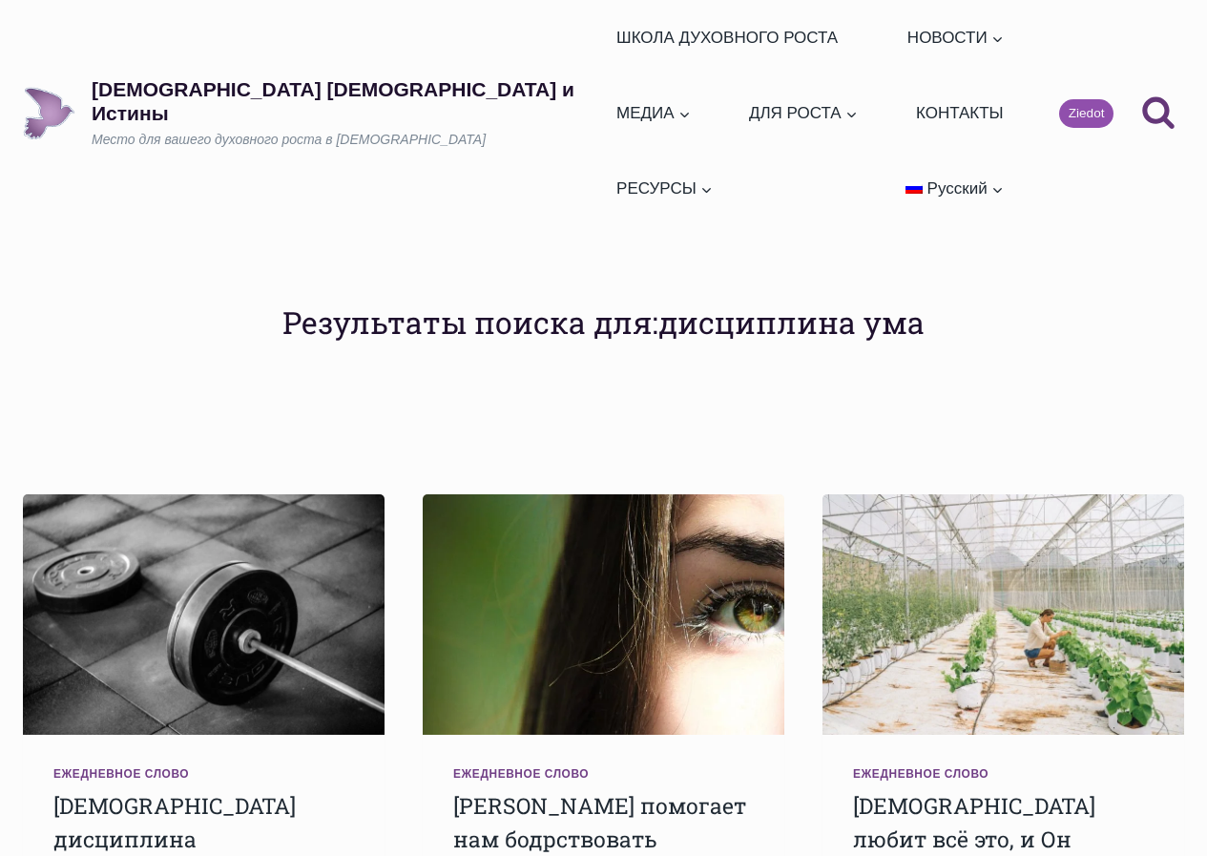
scroll to position [1568, 0]
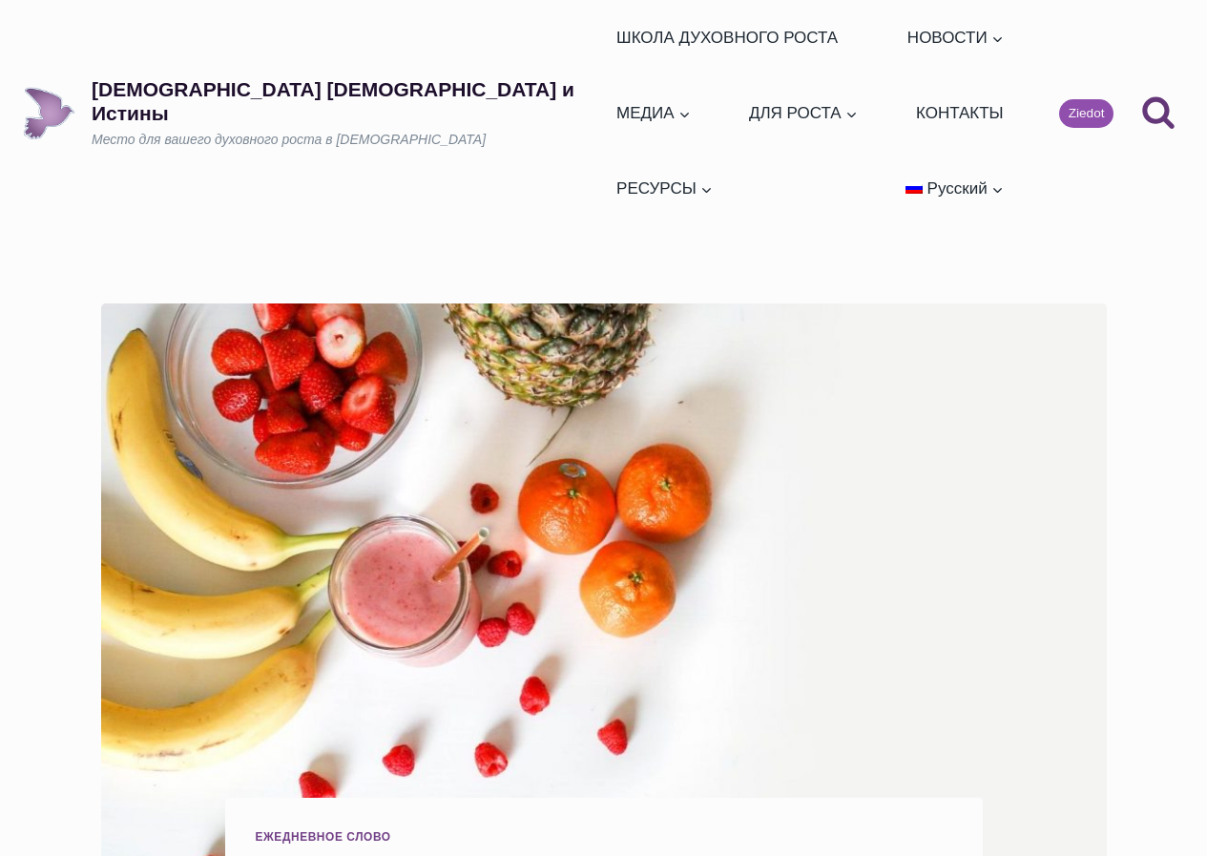
scroll to position [880, 0]
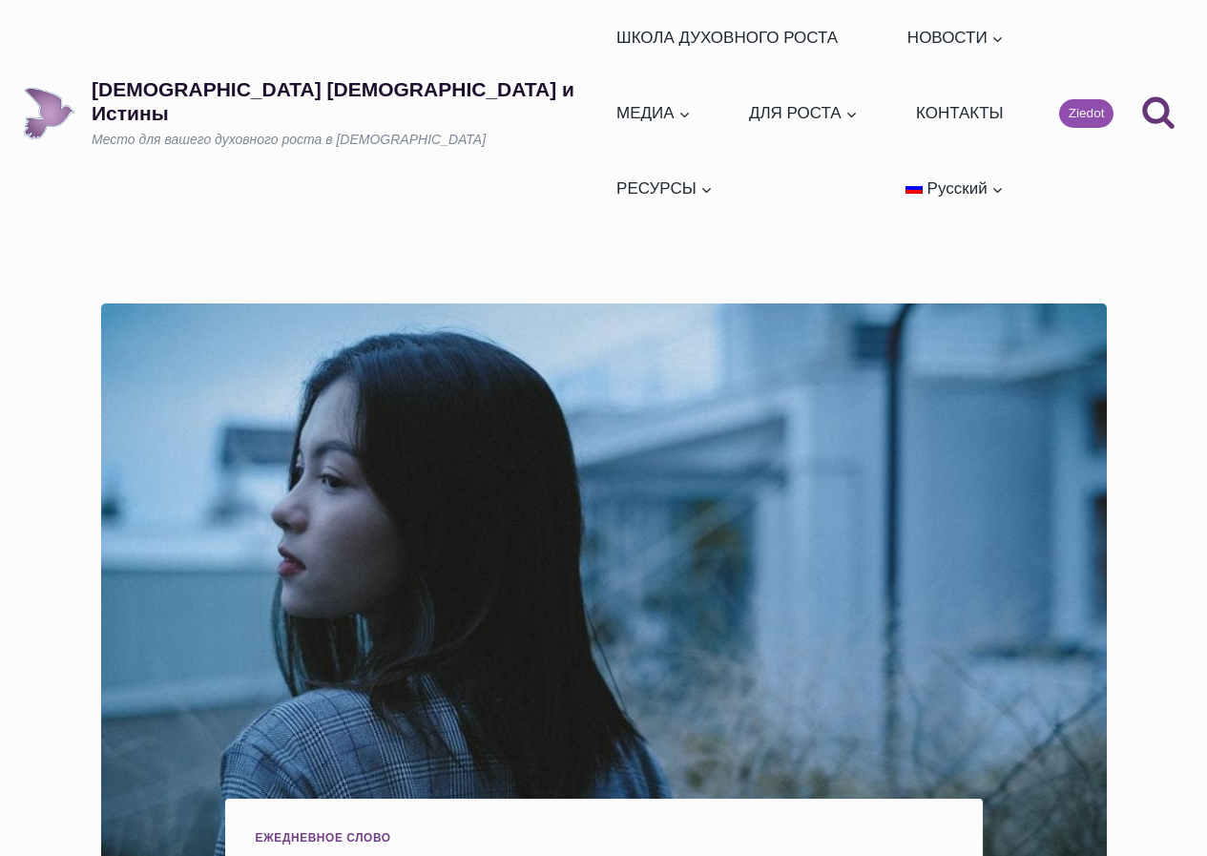
scroll to position [1064, 0]
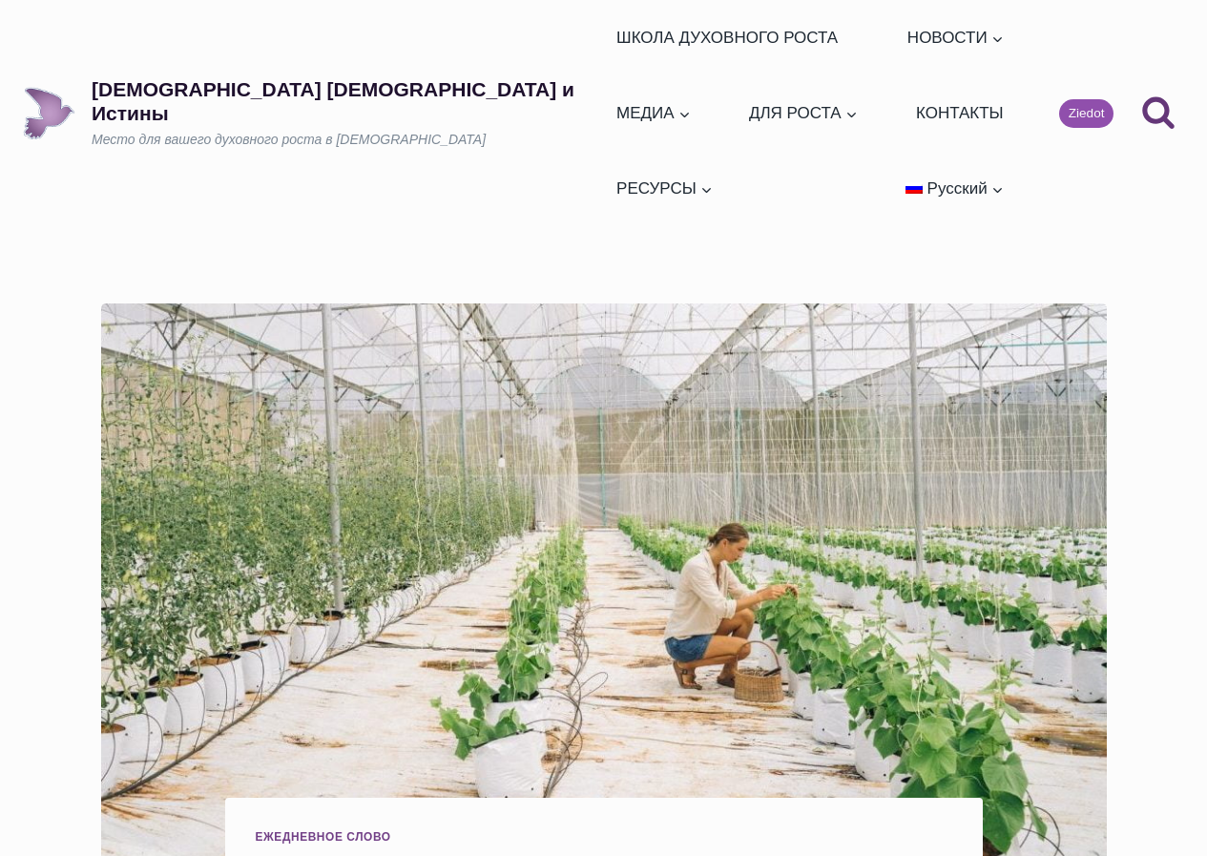
scroll to position [1717, 0]
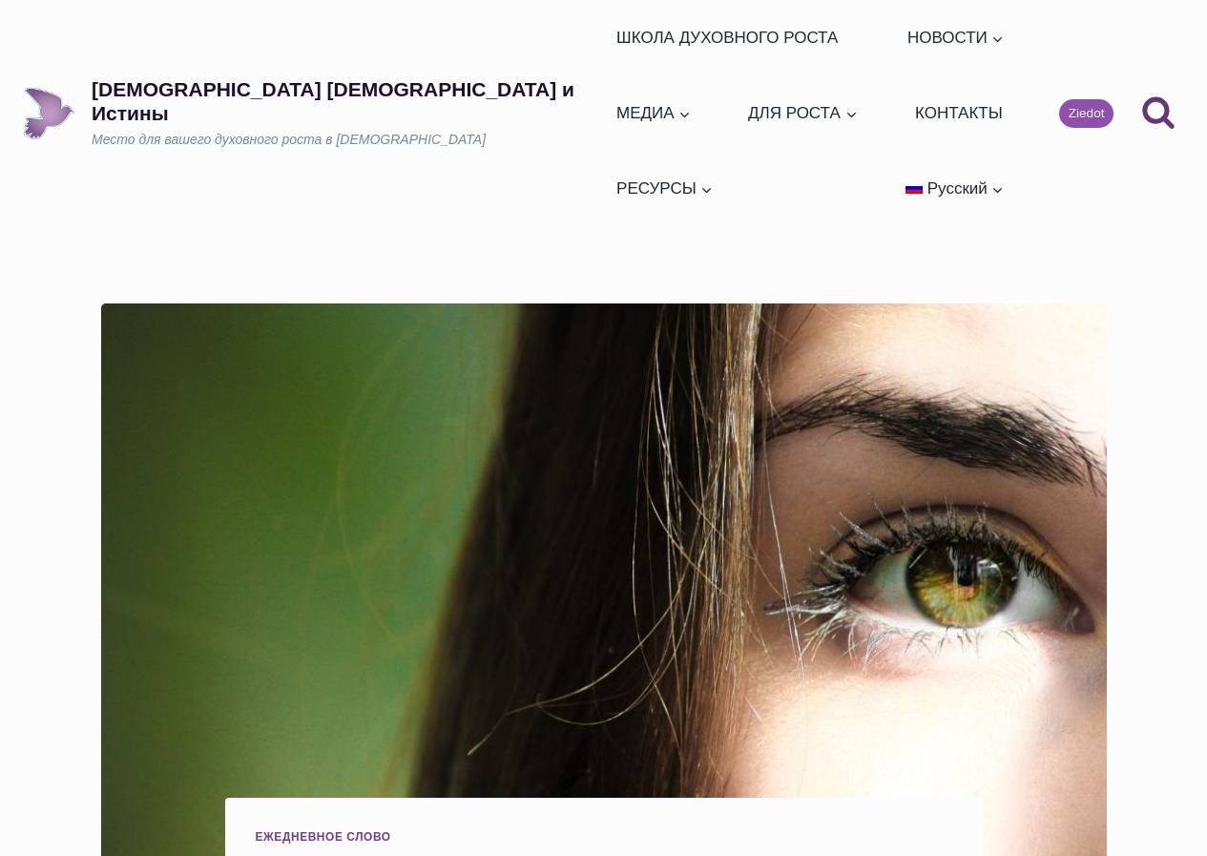
scroll to position [1622, 0]
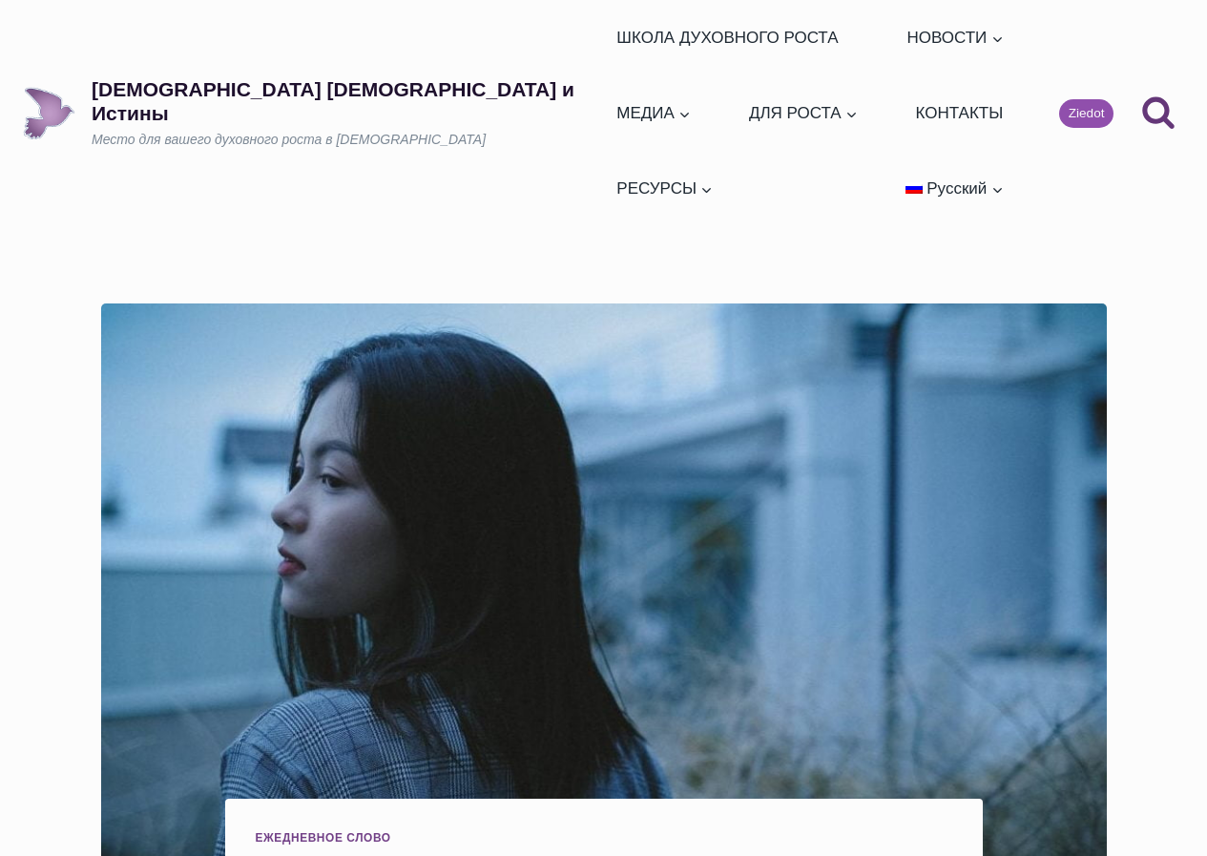
scroll to position [1194, 0]
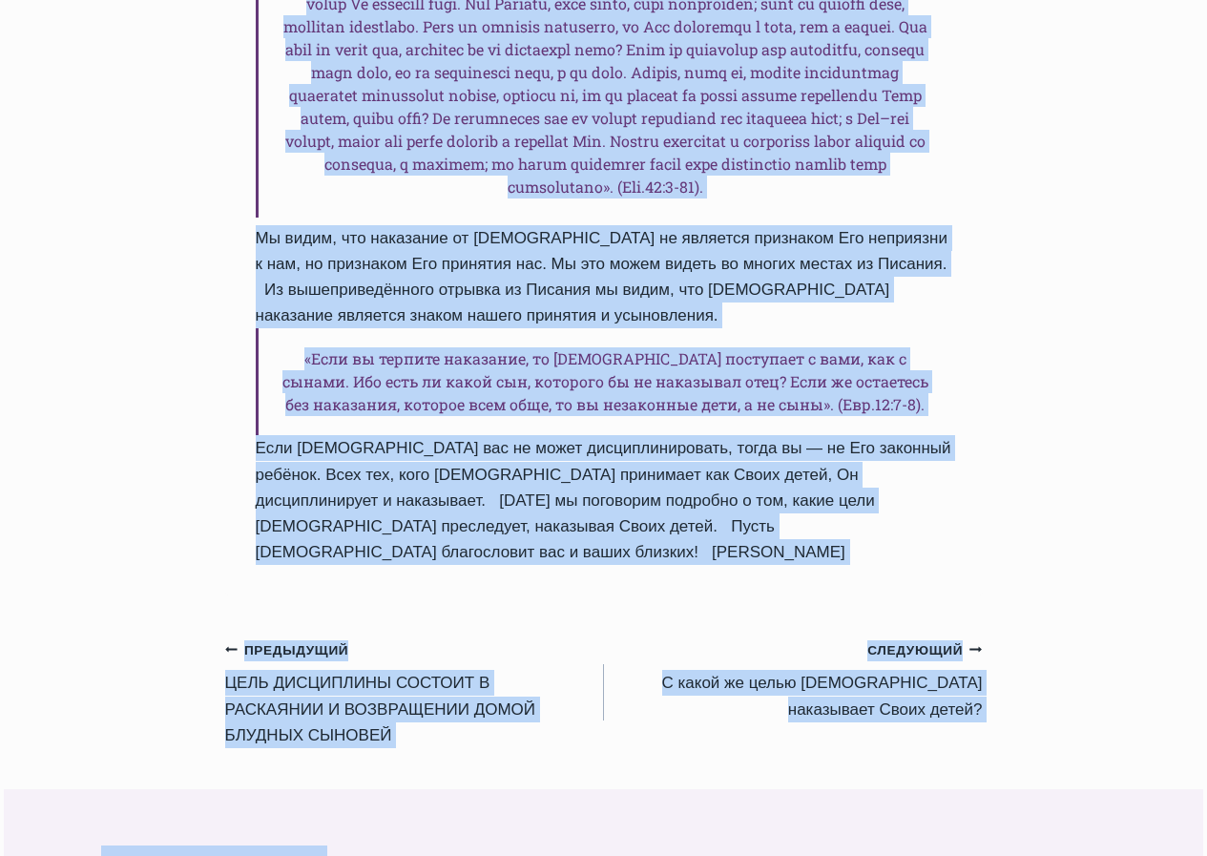
scroll to position [2445, 0]
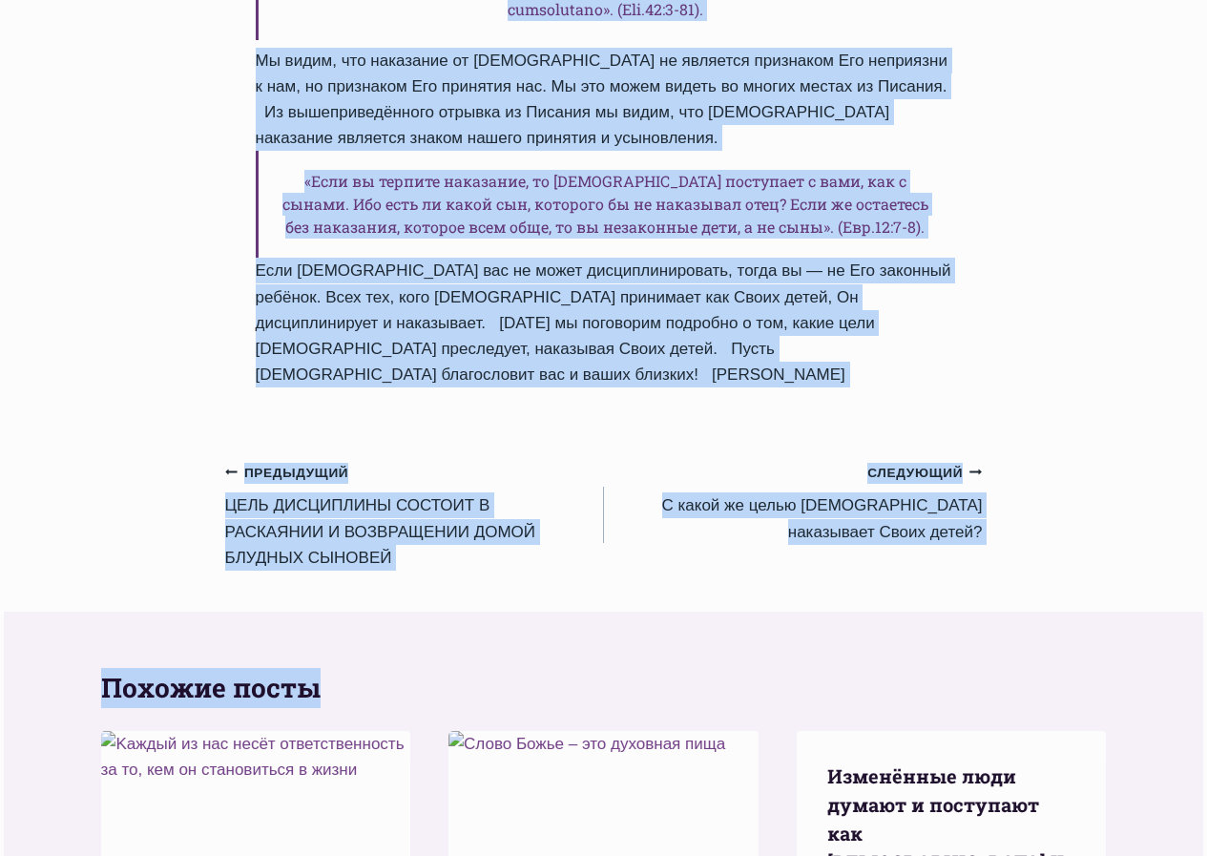
drag, startPoint x: 259, startPoint y: 220, endPoint x: 973, endPoint y: 402, distance: 737.4
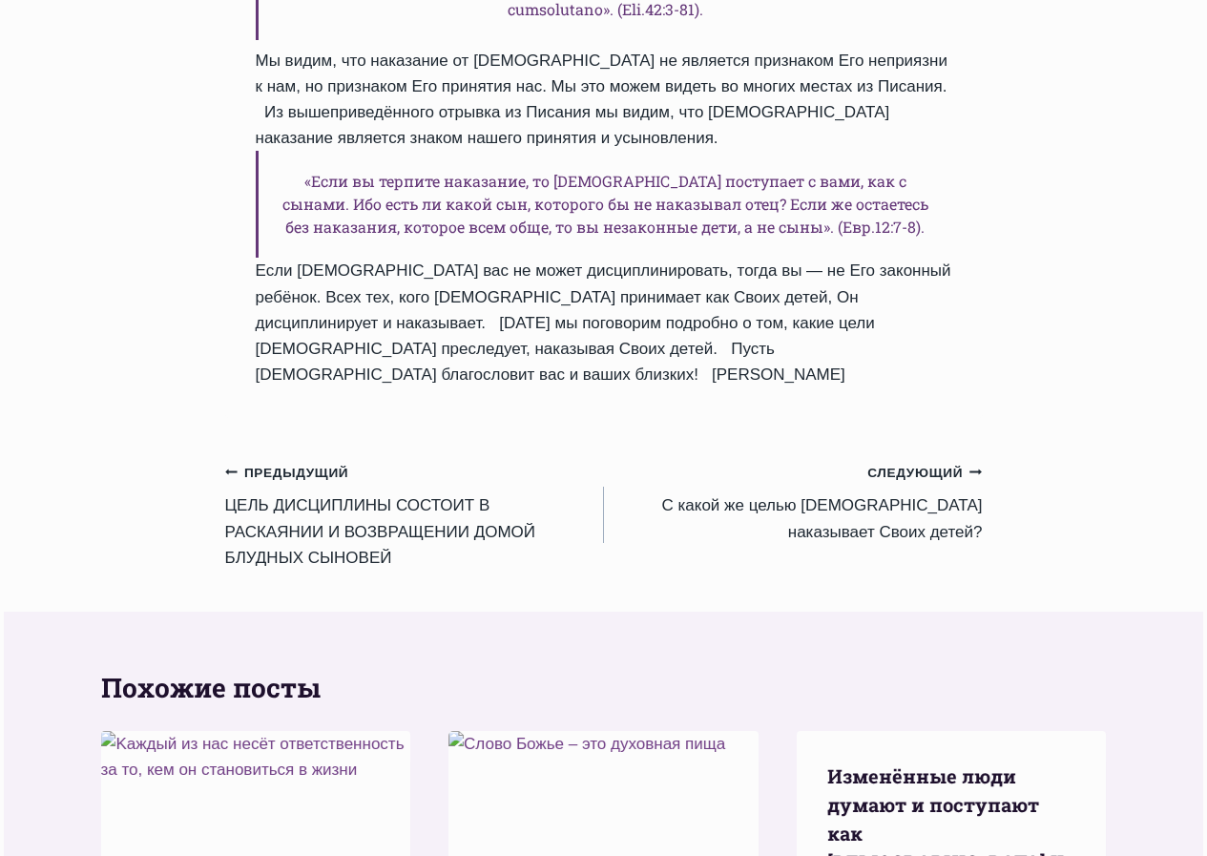
drag, startPoint x: 973, startPoint y: 402, endPoint x: 997, endPoint y: 390, distance: 26.5
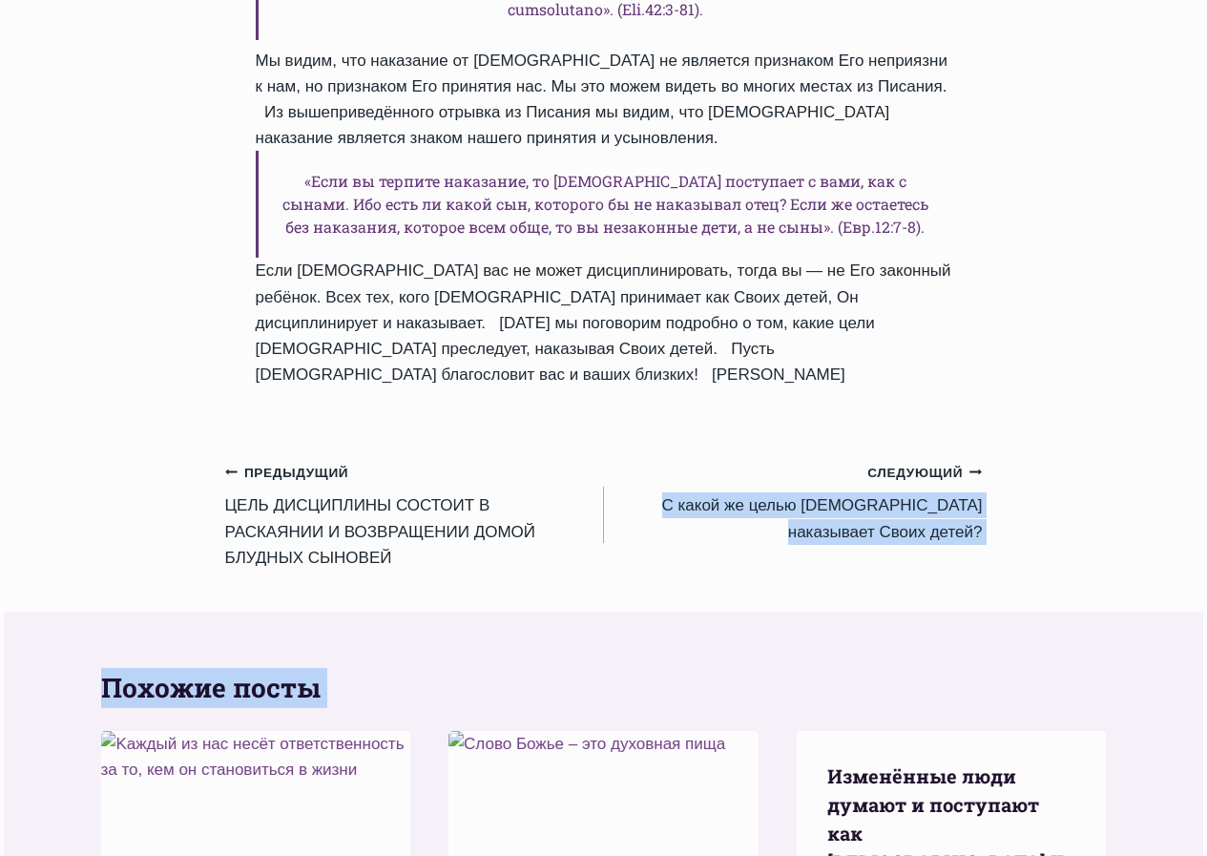
drag, startPoint x: 997, startPoint y: 390, endPoint x: 1056, endPoint y: 365, distance: 64.2
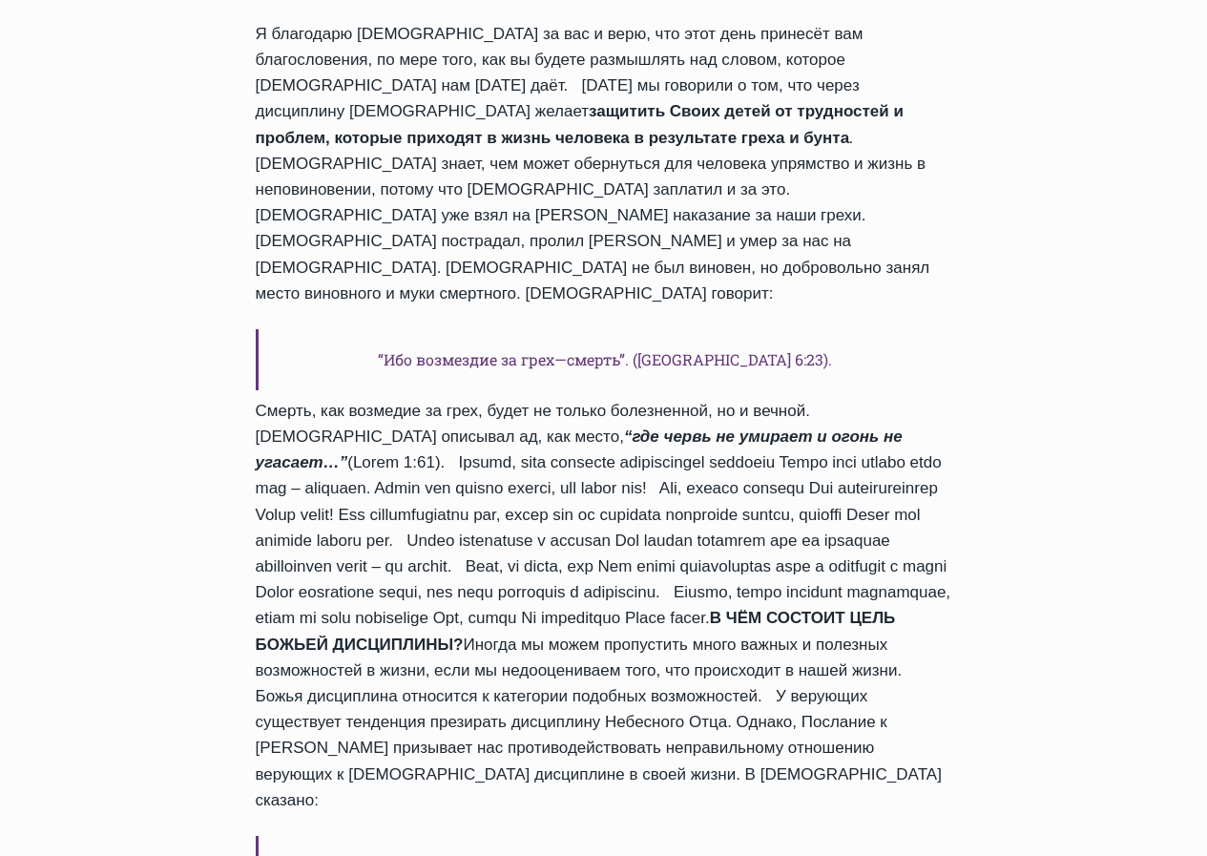
scroll to position [1013, 0]
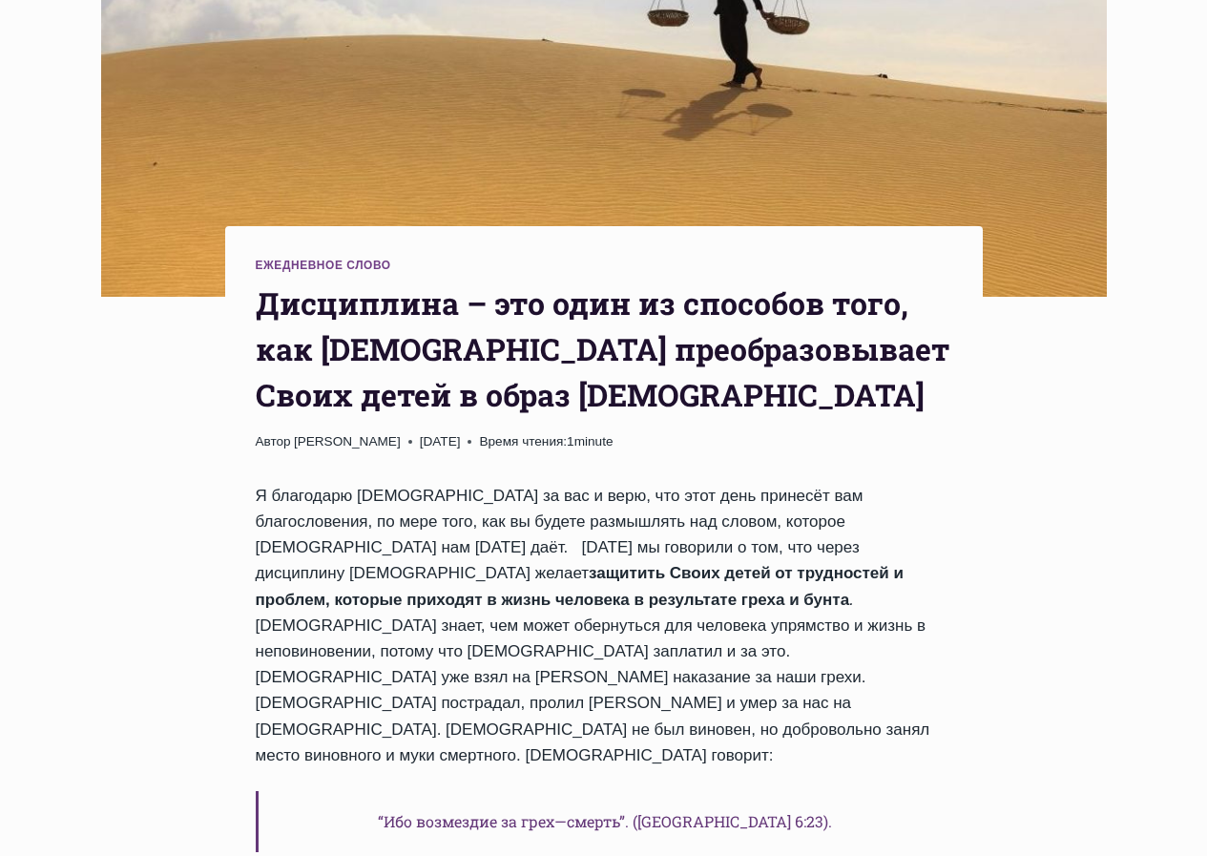
scroll to position [573, 0]
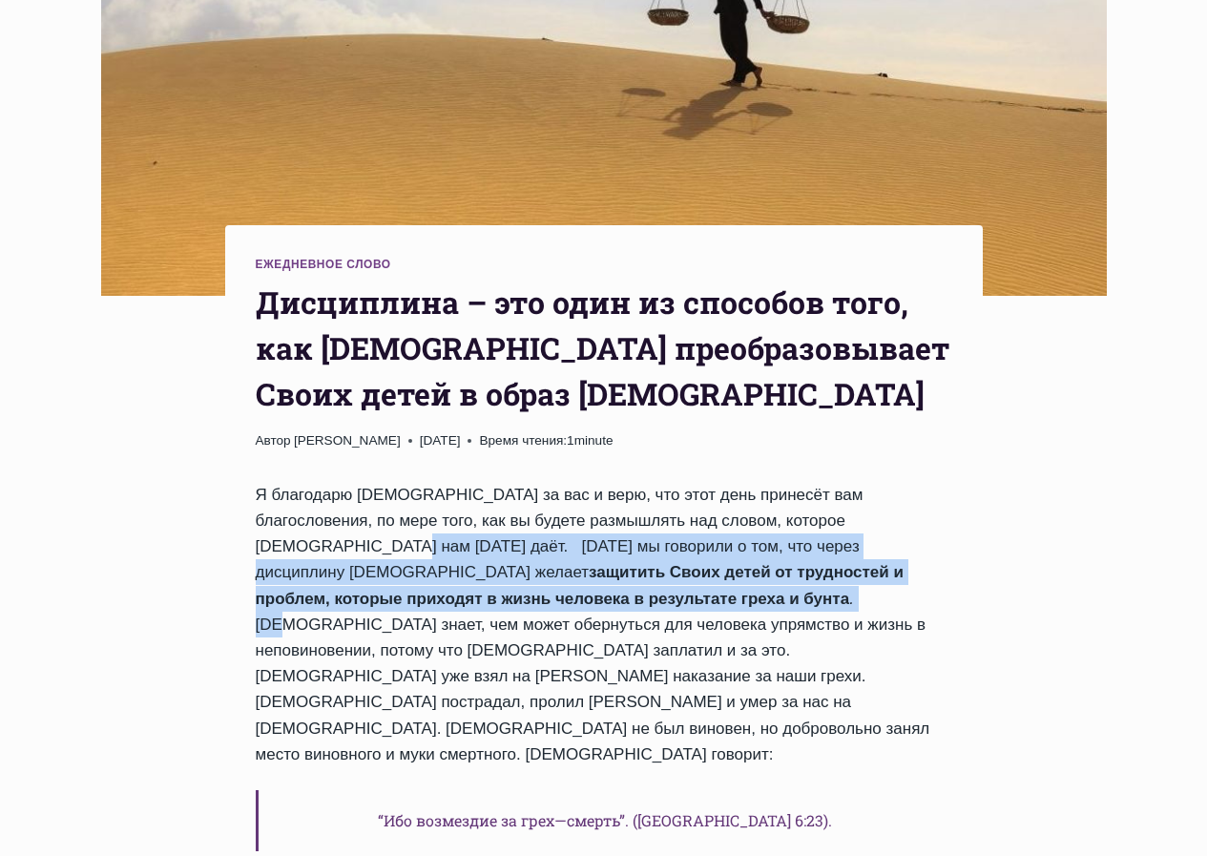
drag, startPoint x: 795, startPoint y: 437, endPoint x: 780, endPoint y: 490, distance: 55.6
copy div "Вчера мы говорили о том, что через дисциплину Бог желает защитить Своих детей о…"
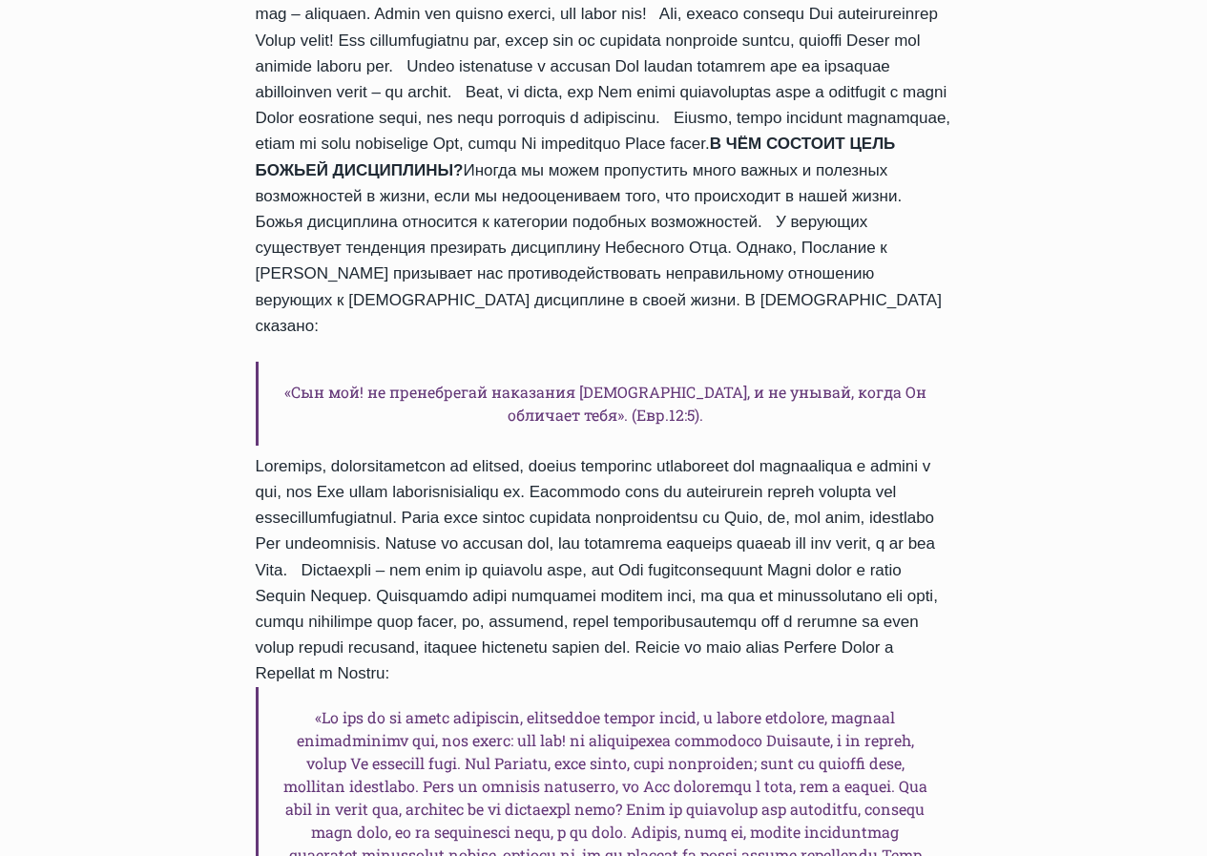
scroll to position [1527, 0]
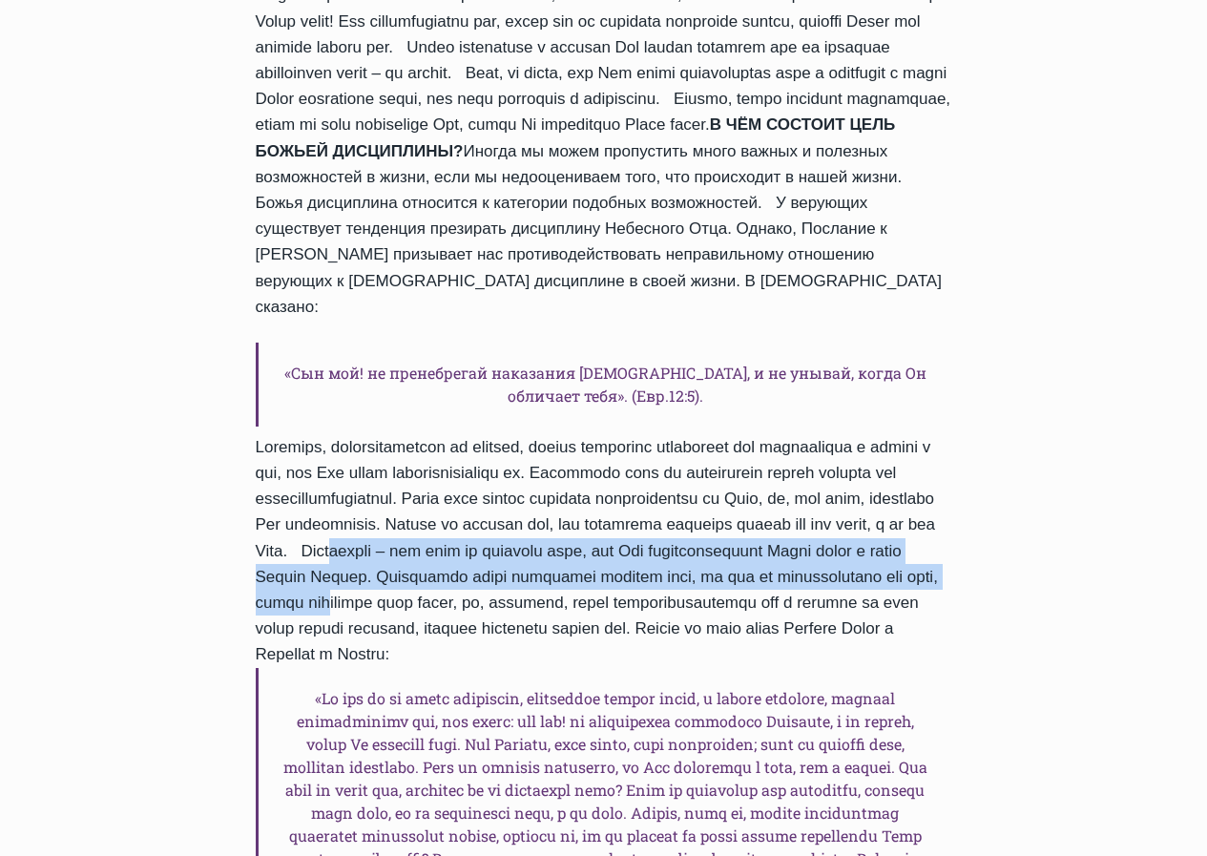
drag, startPoint x: 727, startPoint y: 362, endPoint x: 810, endPoint y: 422, distance: 102.5
click at [810, 422] on div "Я благодарю Бога за вас и верю, что этот день принесёт вам благословения, по ме…" at bounding box center [604, 417] width 697 height 1778
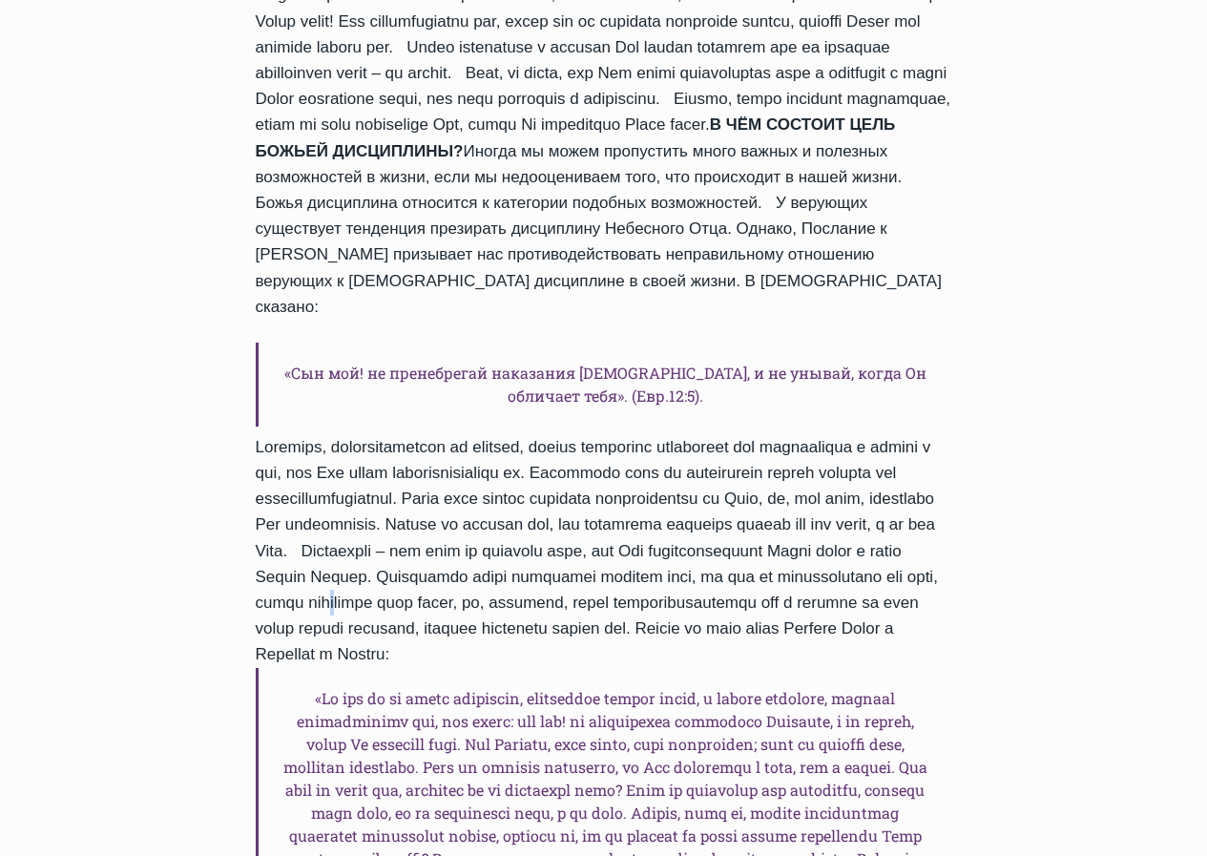
click at [810, 422] on div "Я благодарю Бога за вас и верю, что этот день принесёт вам благословения, по ме…" at bounding box center [604, 417] width 697 height 1778
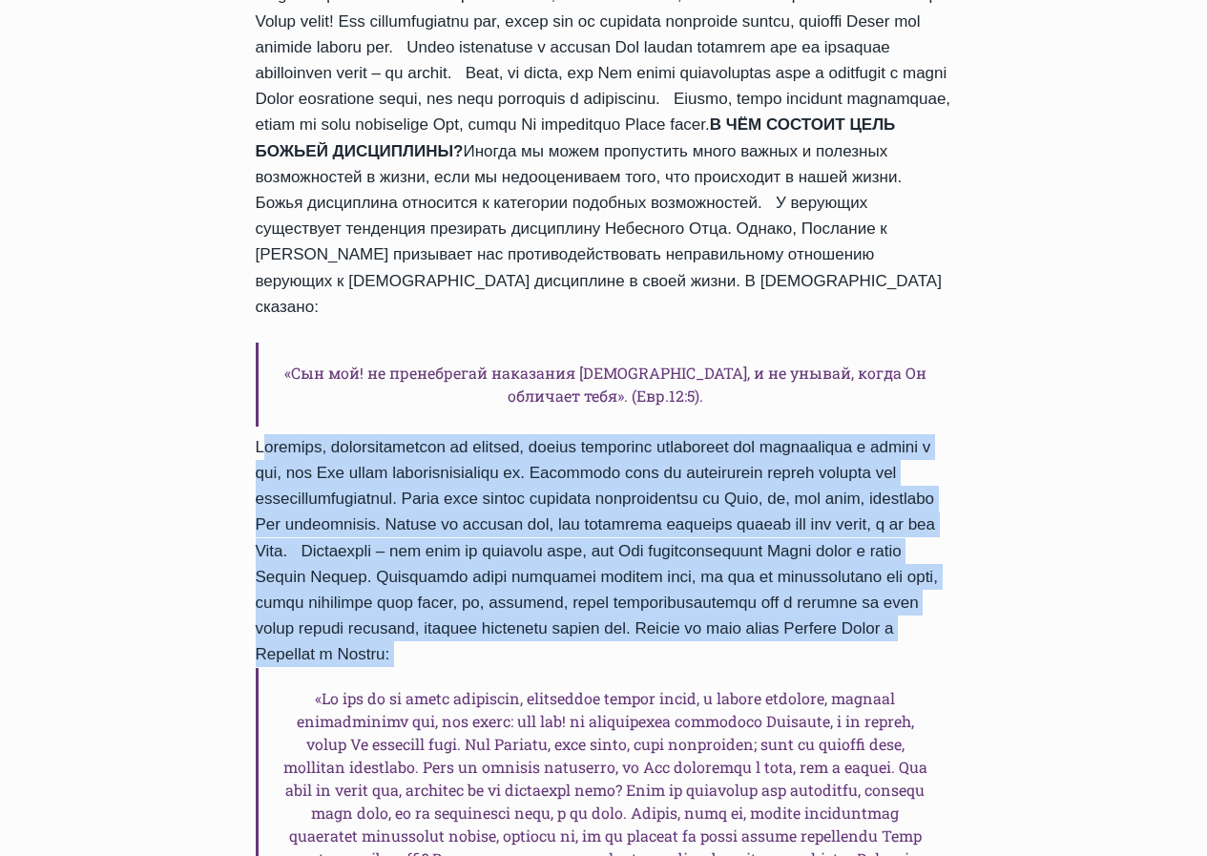
click at [810, 422] on div "Я благодарю Бога за вас и верю, что этот день принесёт вам благословения, по ме…" at bounding box center [604, 417] width 697 height 1778
click at [833, 436] on div "Я благодарю Бога за вас и верю, что этот день принесёт вам благословения, по ме…" at bounding box center [604, 417] width 697 height 1778
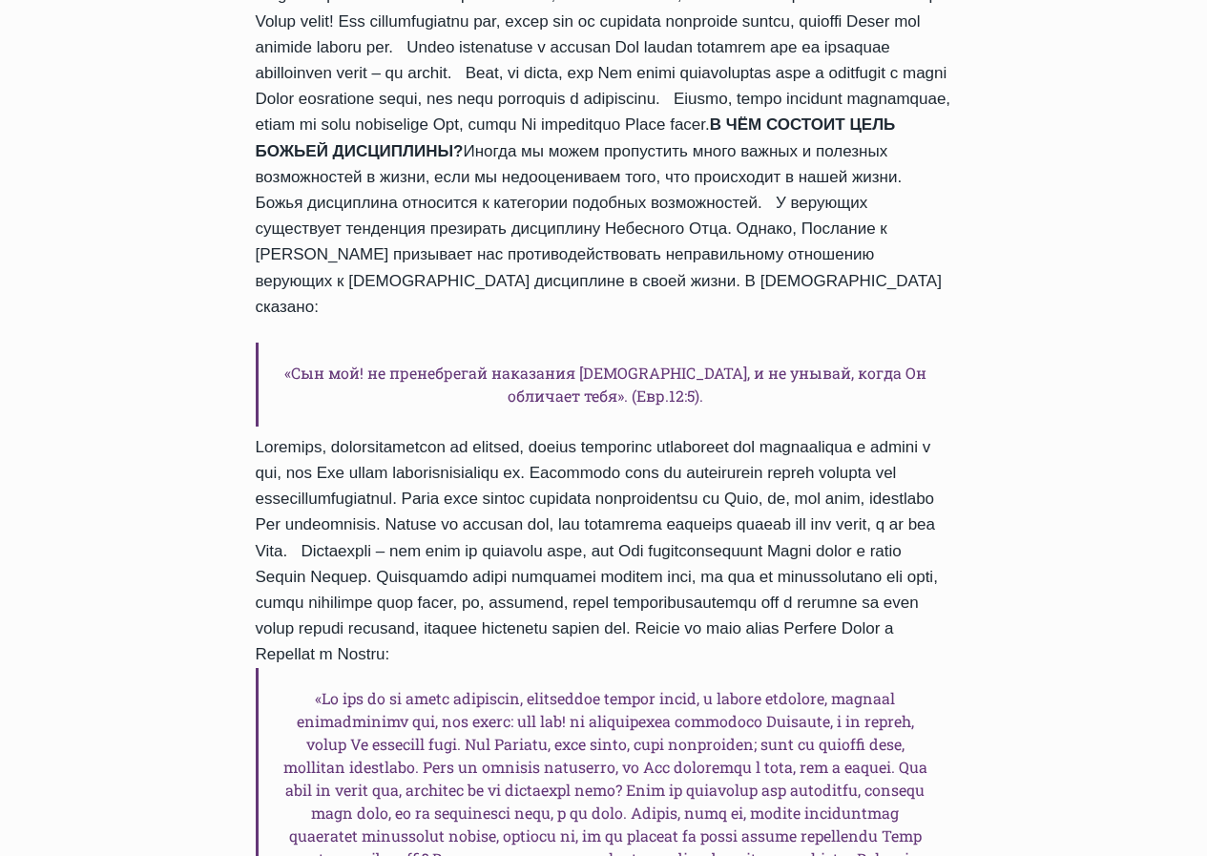
click at [735, 372] on div "Я благодарю Бога за вас и верю, что этот день принесёт вам благословения, по ме…" at bounding box center [604, 417] width 697 height 1778
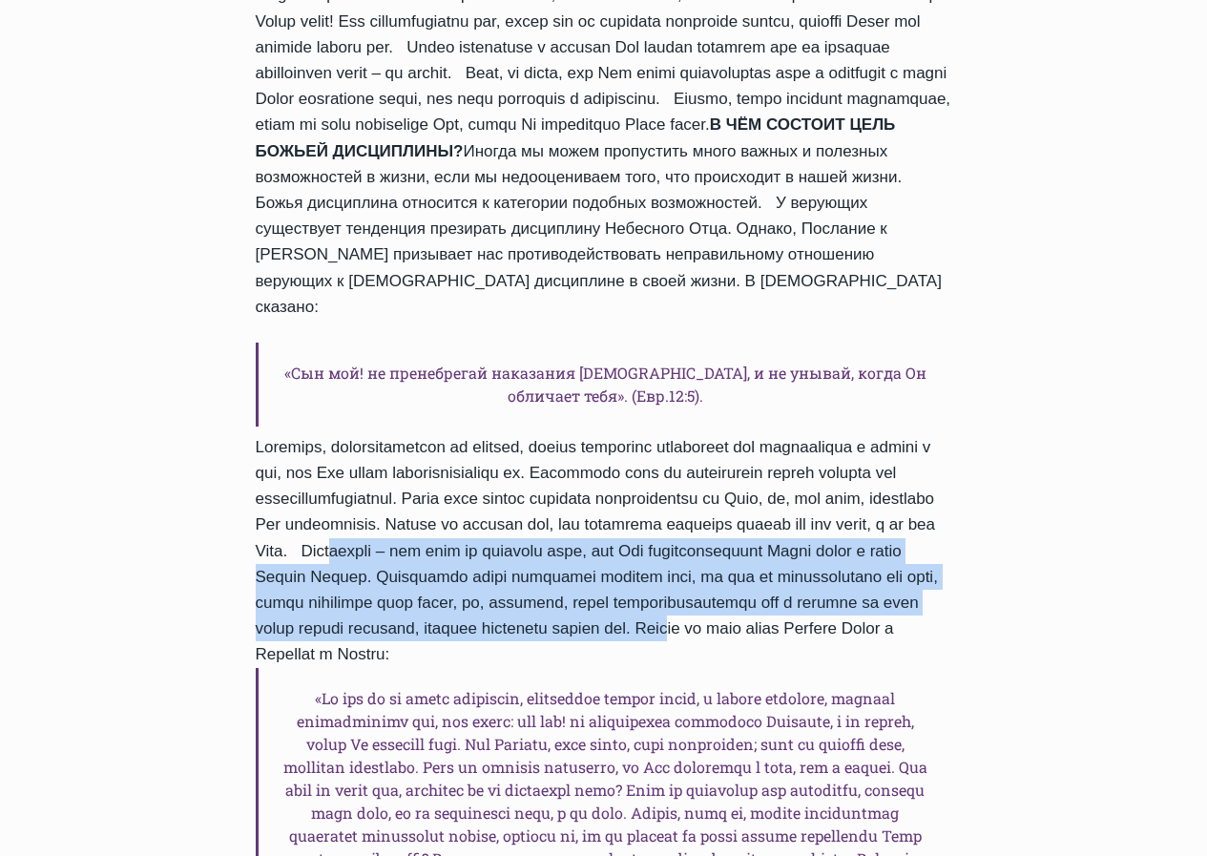
drag, startPoint x: 724, startPoint y: 371, endPoint x: 563, endPoint y: 472, distance: 190.4
click at [563, 472] on div "Я благодарю Бога за вас и верю, что этот день принесёт вам благословения, по ме…" at bounding box center [604, 417] width 697 height 1778
copy div "Дисциплина – это один из способов того, как Бог преобразовывает Своих детей в о…"
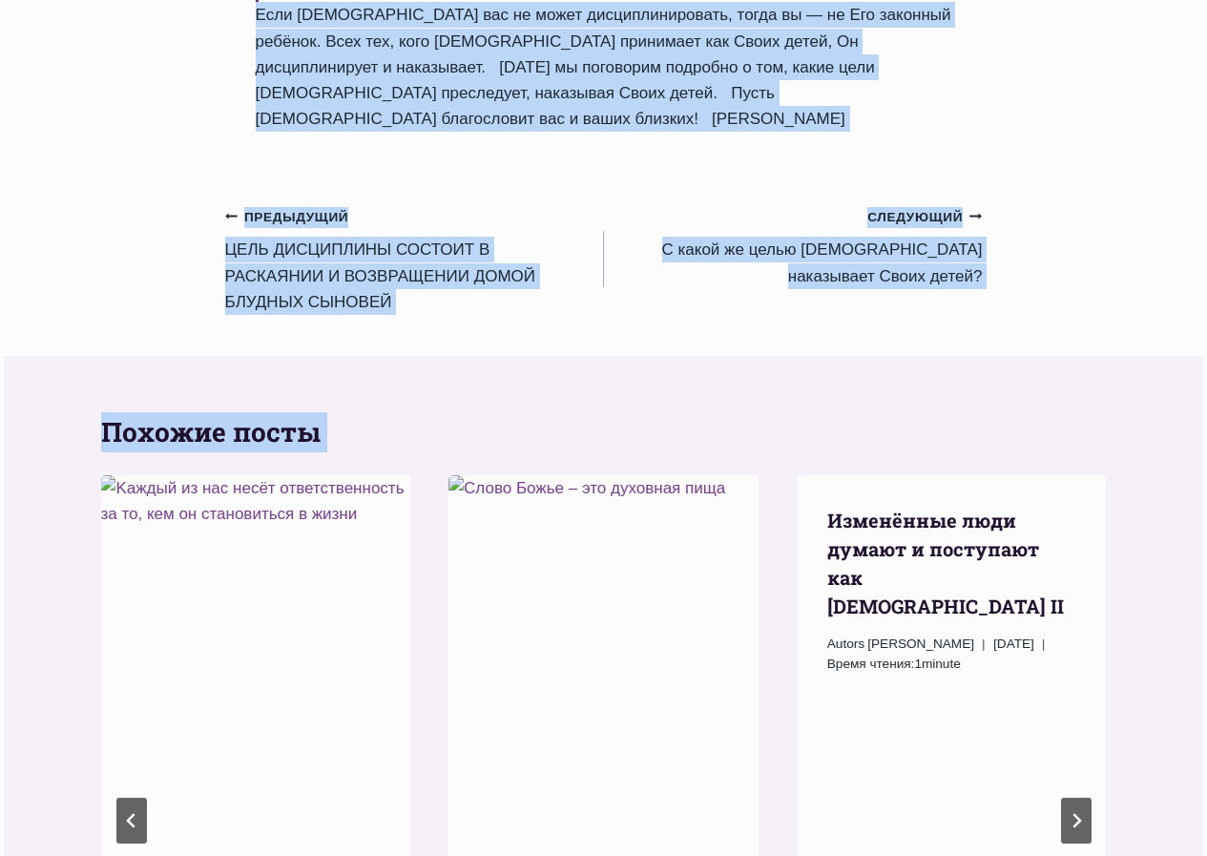
scroll to position [2804, 0]
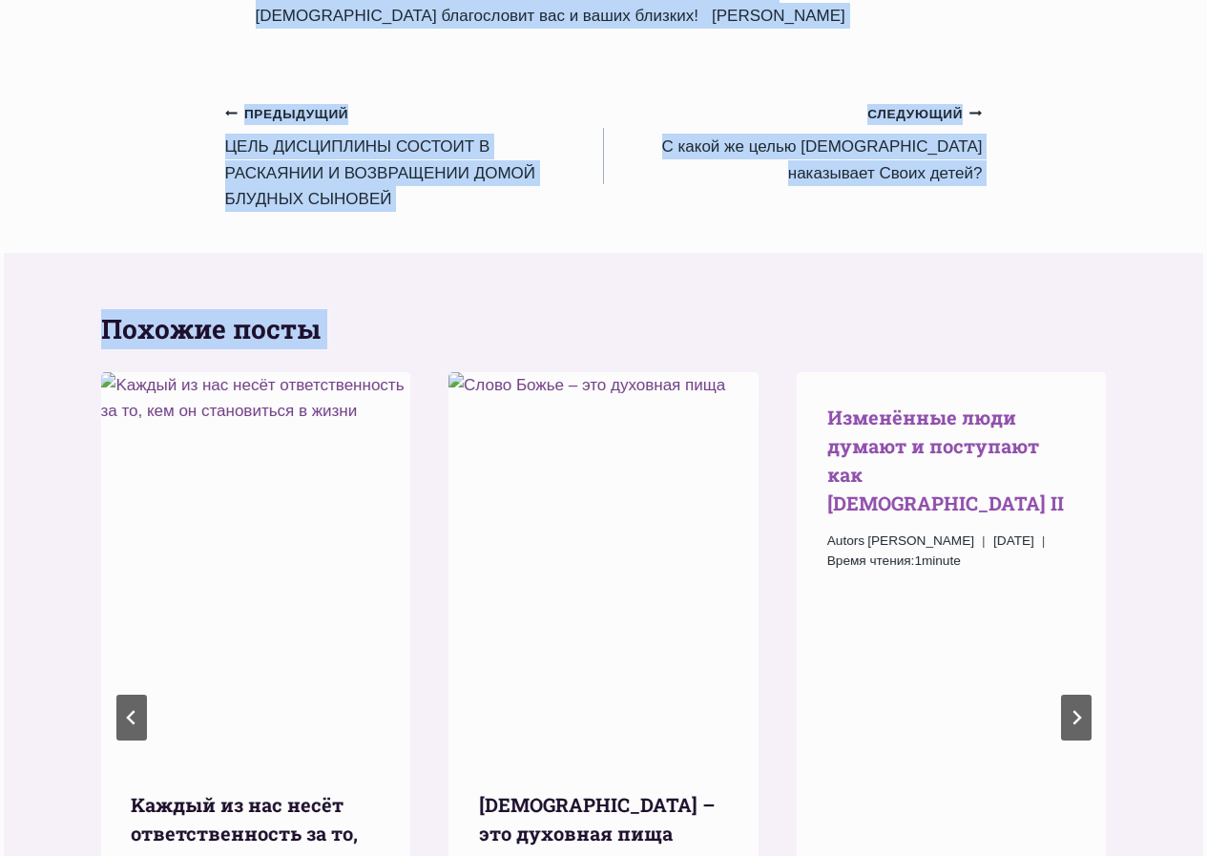
drag, startPoint x: 243, startPoint y: 255, endPoint x: 920, endPoint y: 241, distance: 676.7
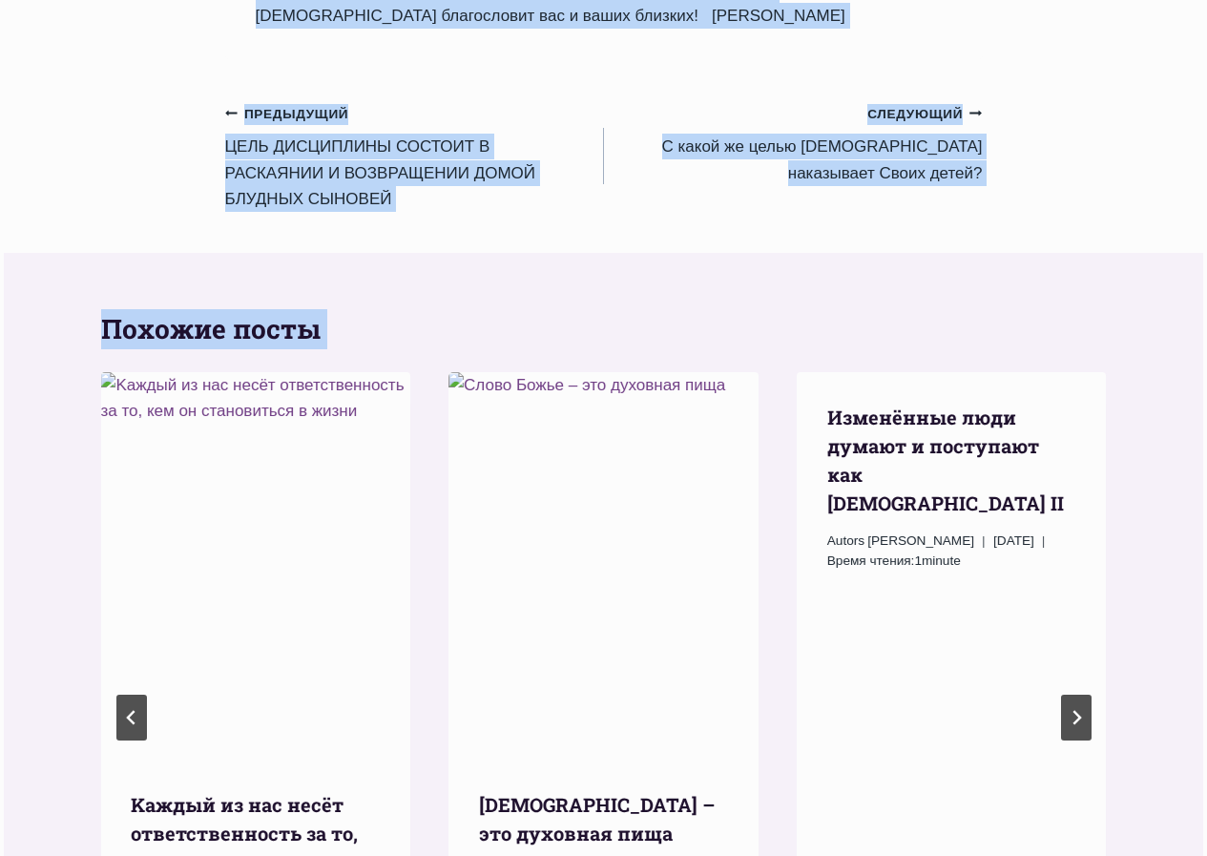
click at [916, 253] on div "Похожие посты Ежедневное слово Kаждый из нас несёт ответственность за то, кем о…" at bounding box center [604, 701] width 1006 height 896
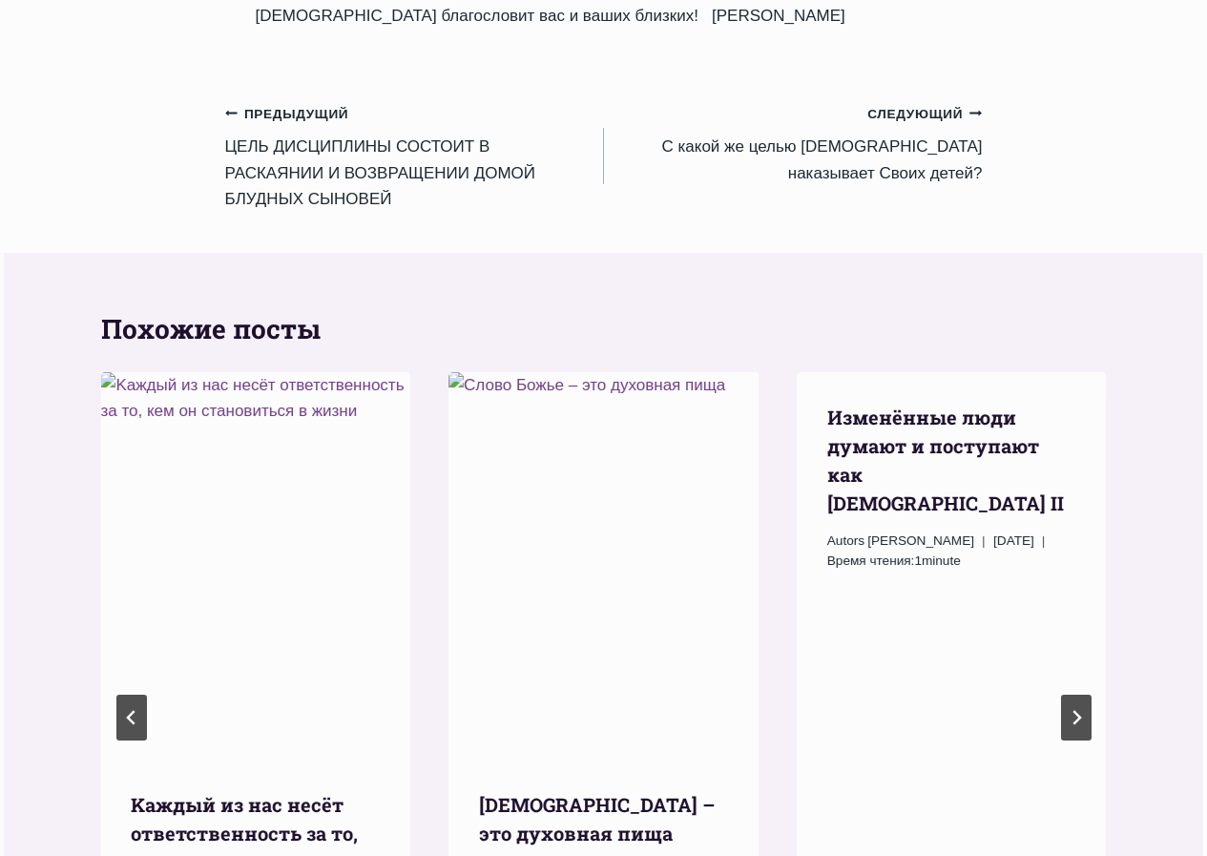
drag, startPoint x: 891, startPoint y: 31, endPoint x: 892, endPoint y: 40, distance: 9.6
click at [587, 100] on link "Предыдущий Предыдущий ЦЕЛЬ ДИСЦИПЛИНЫ СОСТОИТ В РАСКАЯНИИ И ВОЗВРАЩЕНИИ ДОМОЙ Б…" at bounding box center [414, 156] width 379 height 112
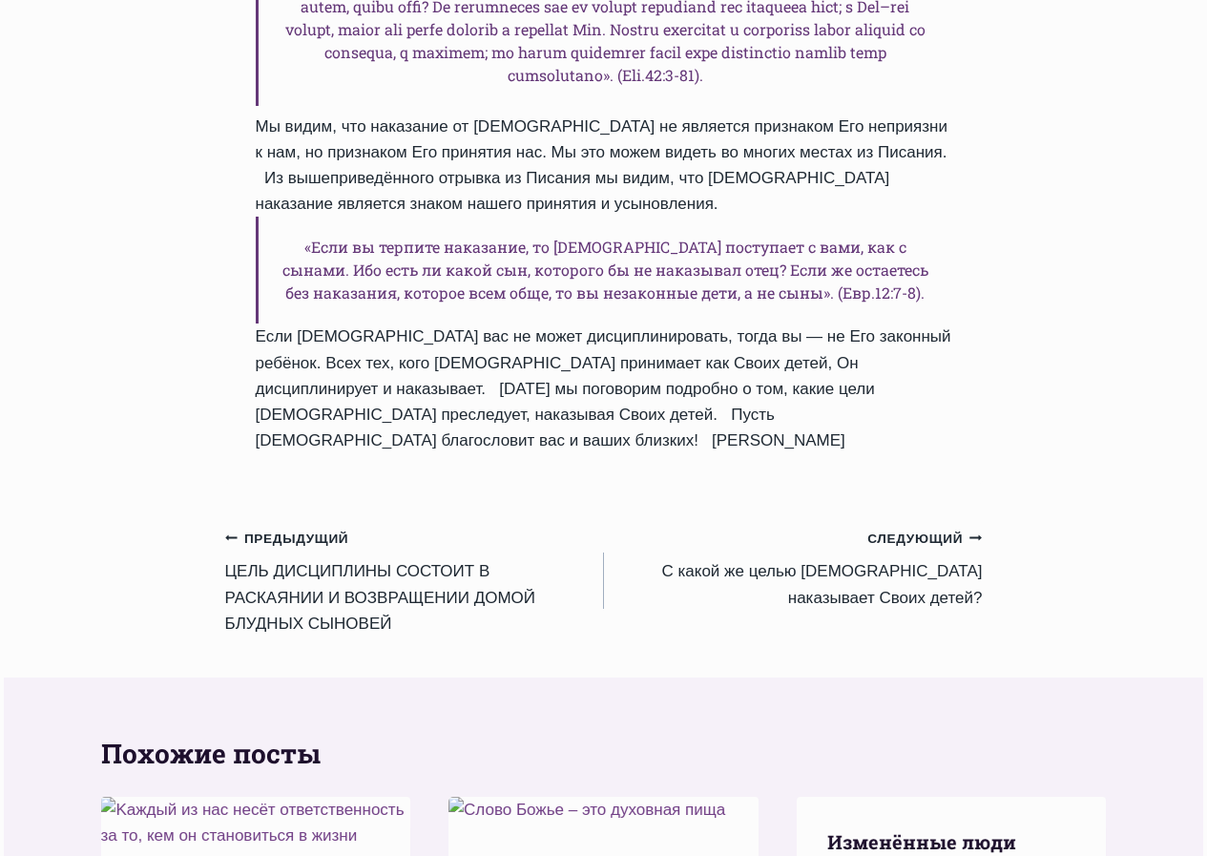
scroll to position [2326, 0]
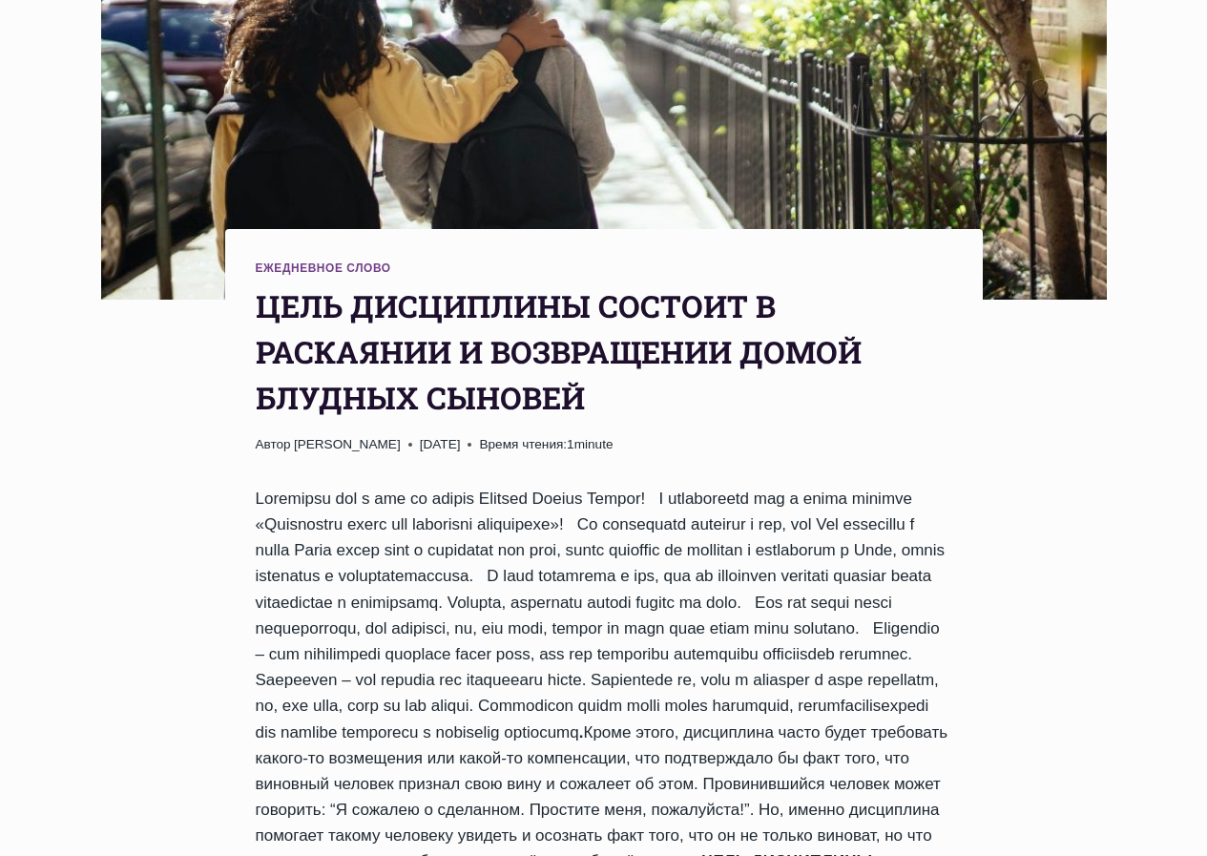
scroll to position [573, 0]
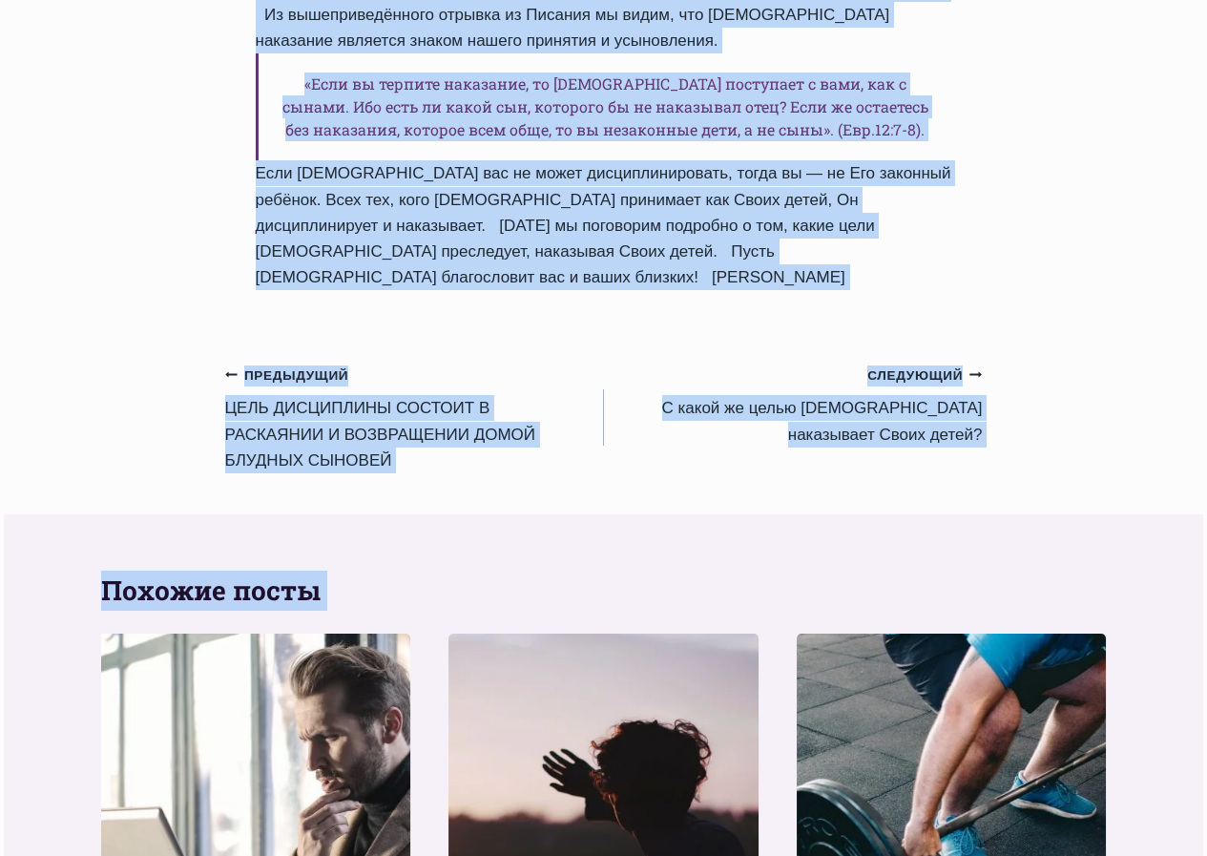
scroll to position [2557, 0]
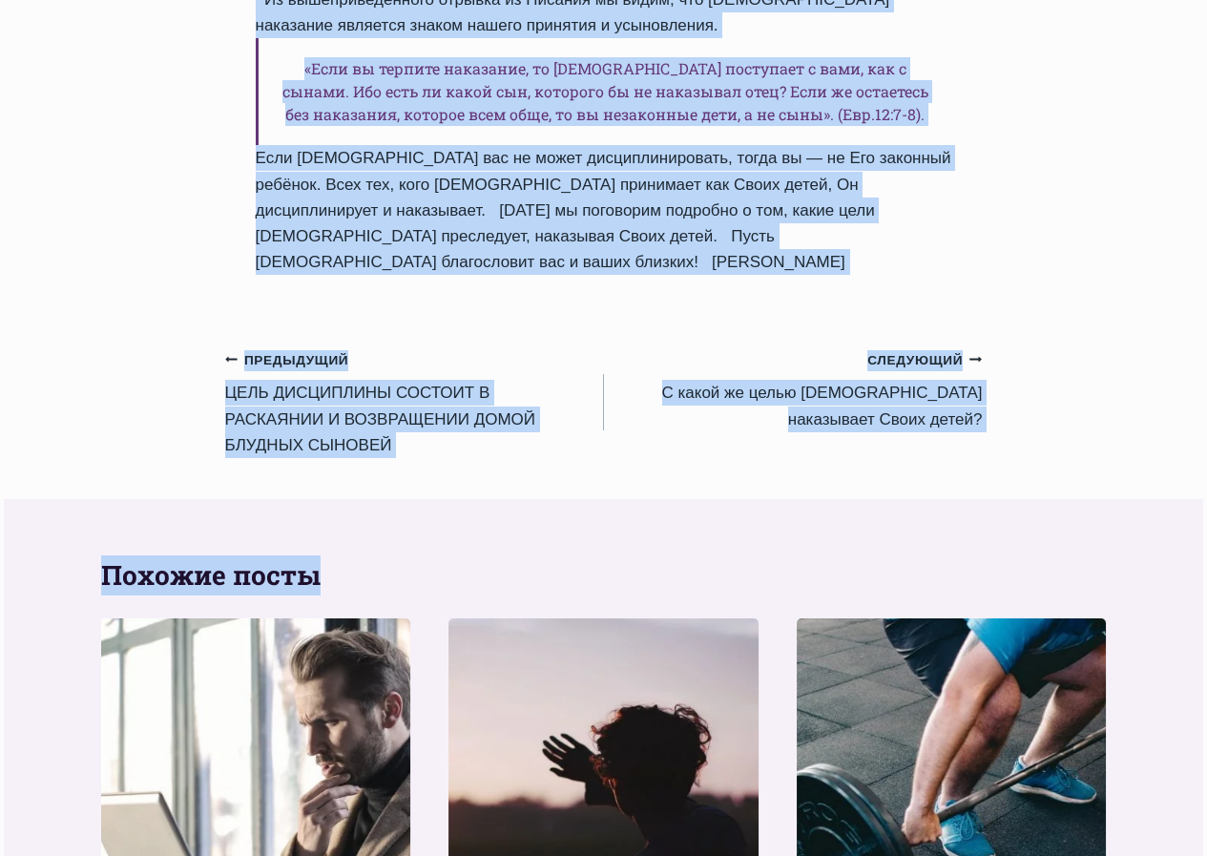
drag, startPoint x: 253, startPoint y: 112, endPoint x: 956, endPoint y: 373, distance: 750.3
copy div "Loremipsum – dol sita co adipisci elit, sed Doe temporincididun Utlab etdol m a…"
